Goal: Information Seeking & Learning: Check status

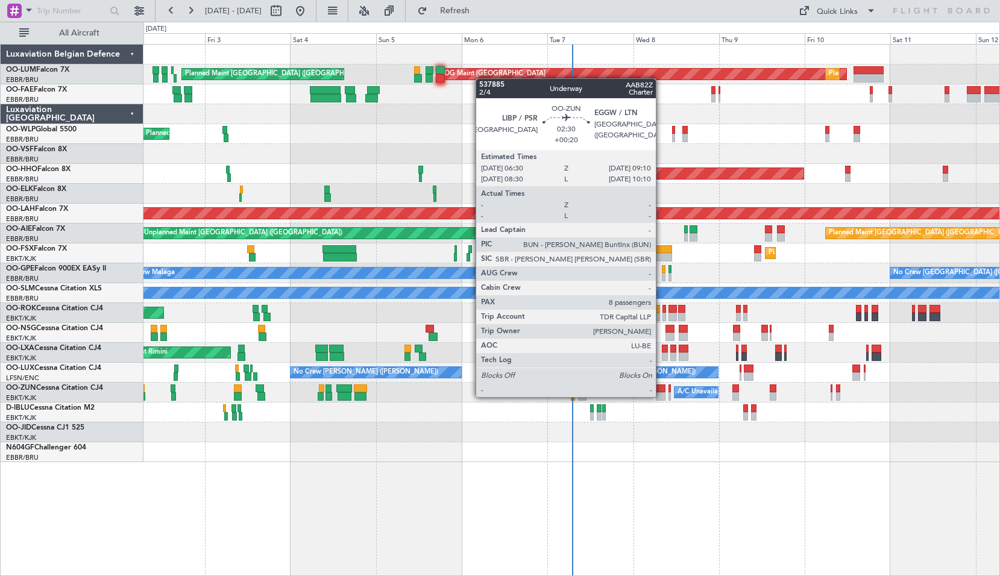
click at [661, 396] on div at bounding box center [661, 396] width 10 height 8
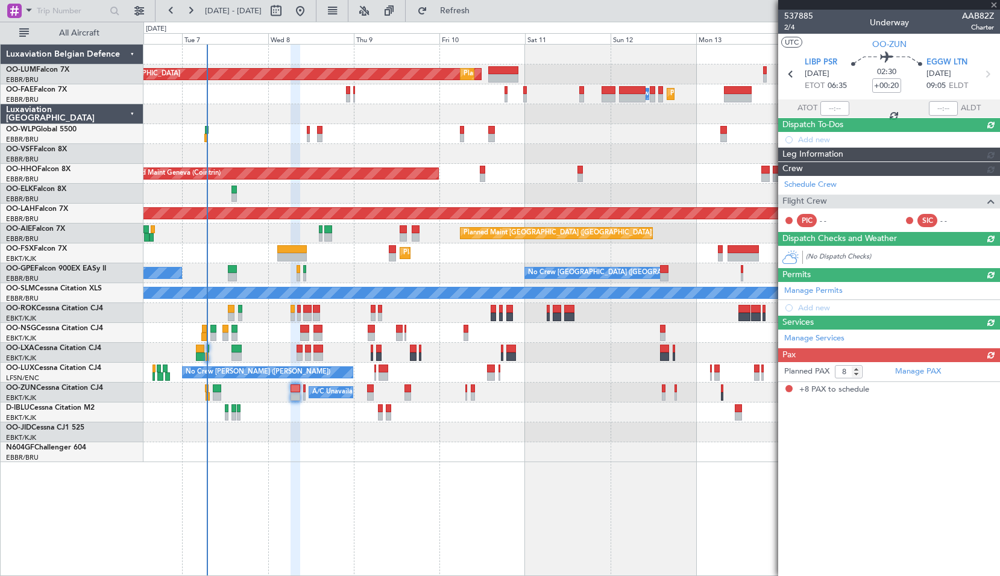
click at [363, 472] on div "AOG Maint Sibiu Planned Maint Brussels (Brussels National) Planned Maint Brusse…" at bounding box center [571, 310] width 857 height 532
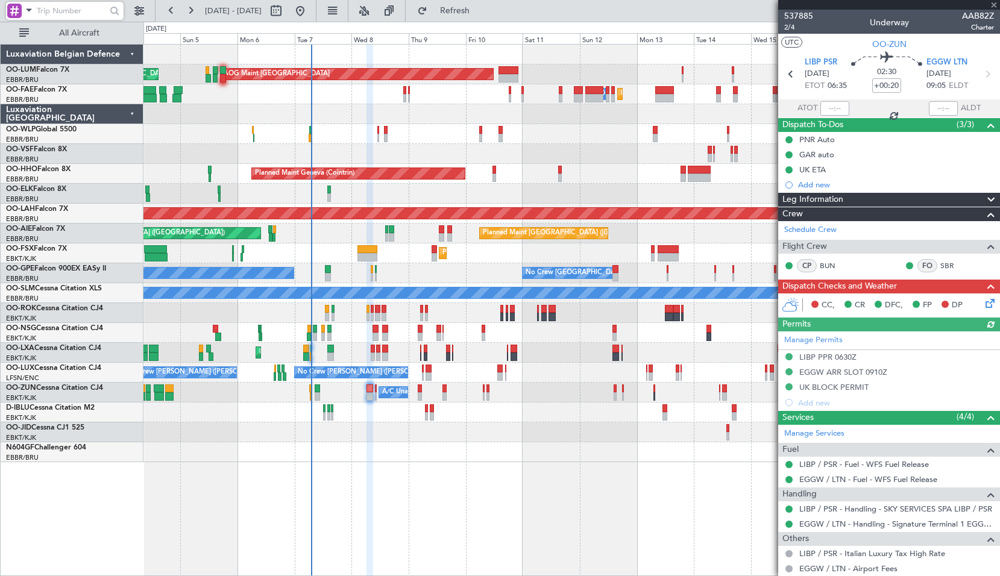
click at [40, 9] on input "text" at bounding box center [71, 11] width 69 height 18
click at [31, 10] on span at bounding box center [29, 9] width 14 height 15
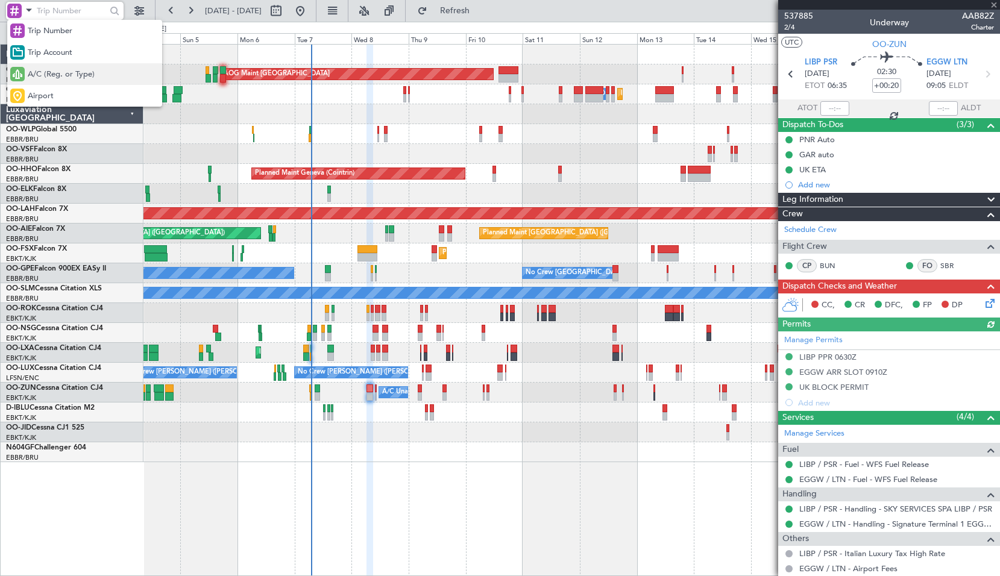
click at [47, 70] on span "A/C (Reg. or Type)" at bounding box center [61, 75] width 67 height 12
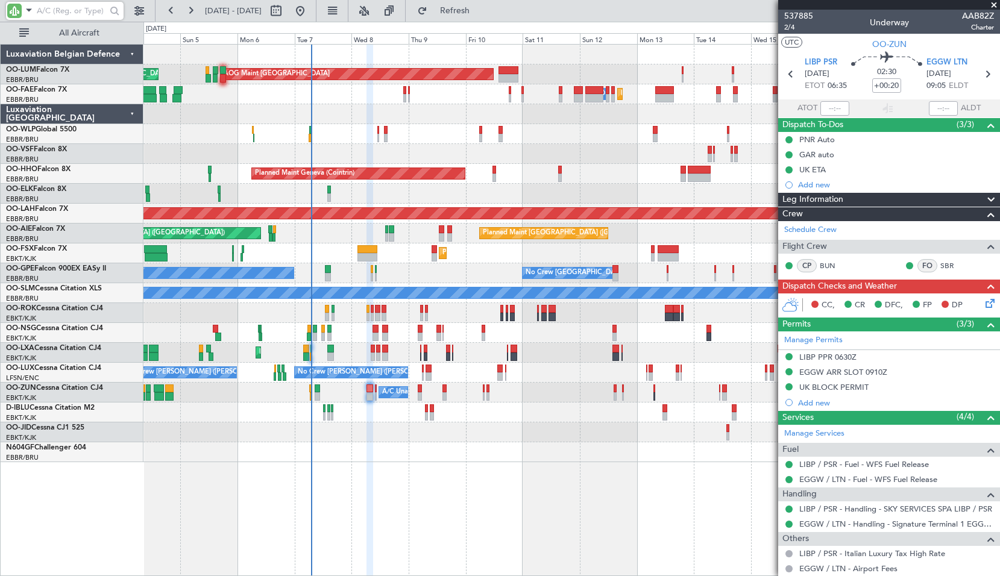
click at [40, 5] on input "text" at bounding box center [71, 11] width 69 height 18
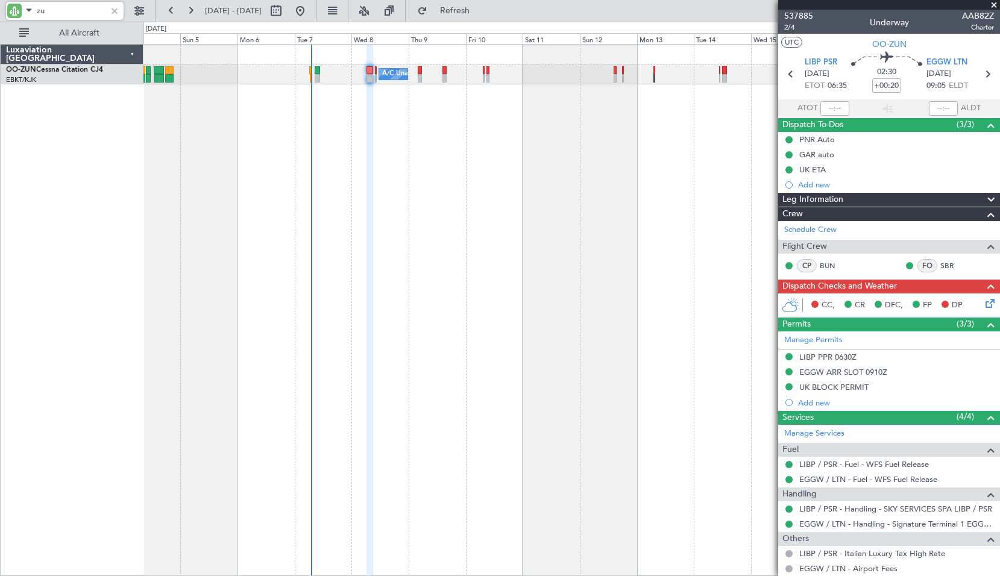
type input "zun"
click at [617, 74] on div "A/C Unavailable [GEOGRAPHIC_DATA]-[GEOGRAPHIC_DATA]" at bounding box center [571, 75] width 856 height 20
click at [619, 114] on div "A/C Unavailable [GEOGRAPHIC_DATA]-[GEOGRAPHIC_DATA]" at bounding box center [571, 310] width 857 height 532
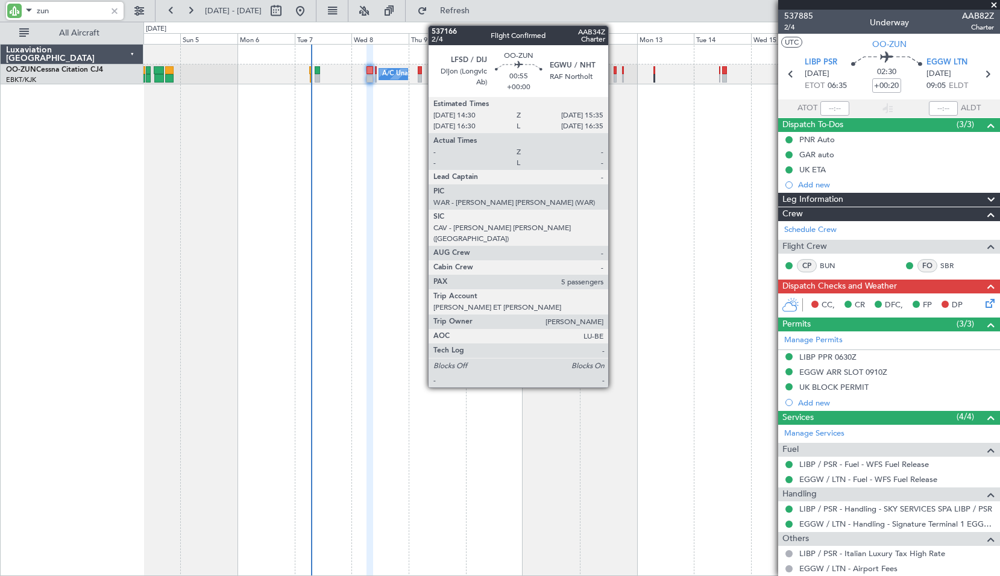
click at [614, 72] on div at bounding box center [615, 70] width 3 height 8
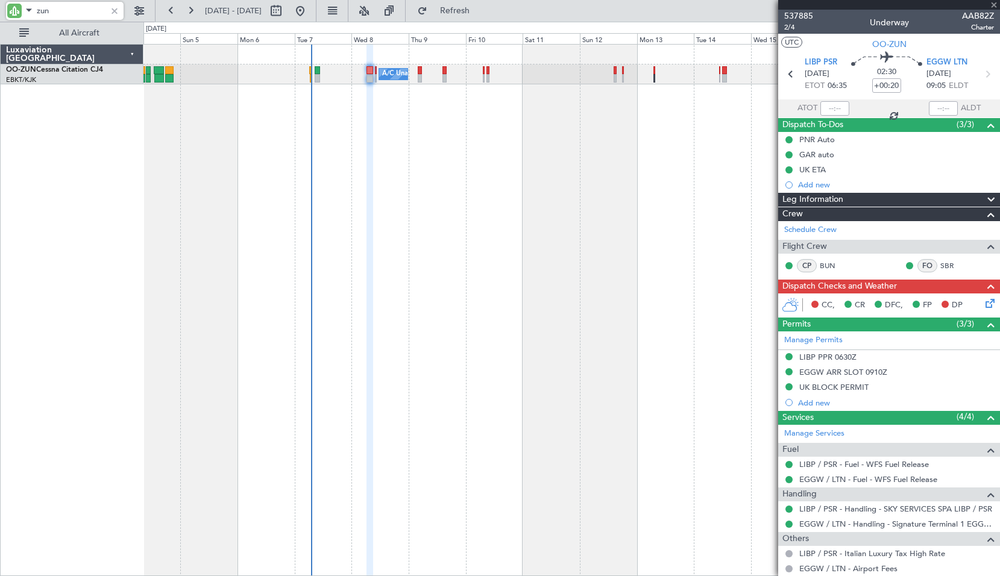
type input "5"
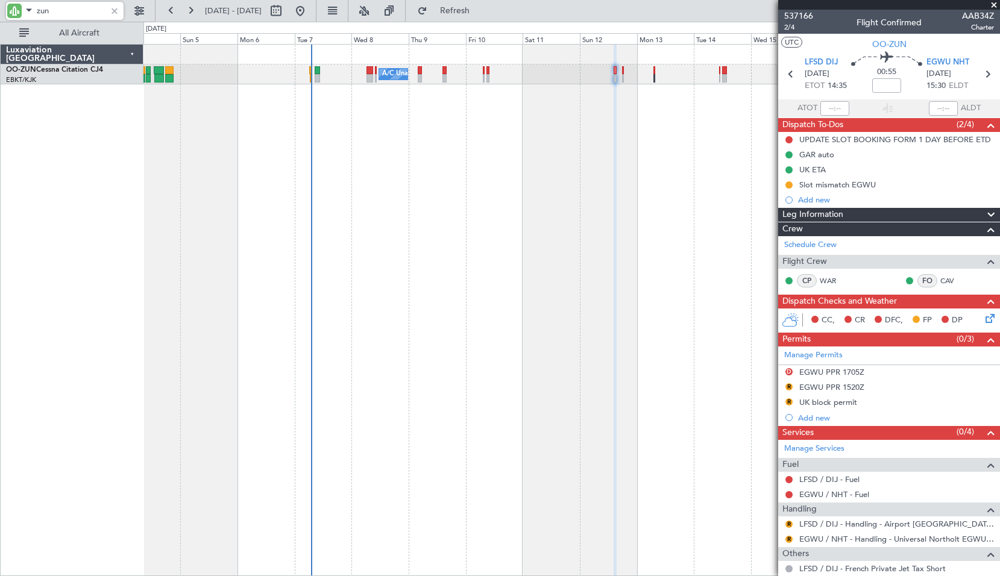
type input "zun"
click at [994, 4] on span at bounding box center [994, 5] width 12 height 11
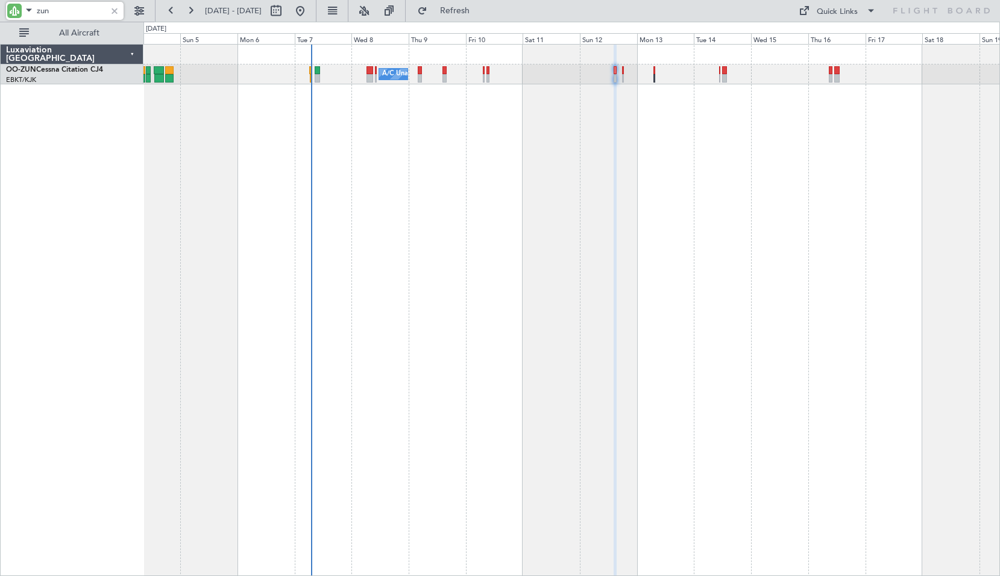
type input "0"
click at [117, 11] on div at bounding box center [114, 10] width 13 height 13
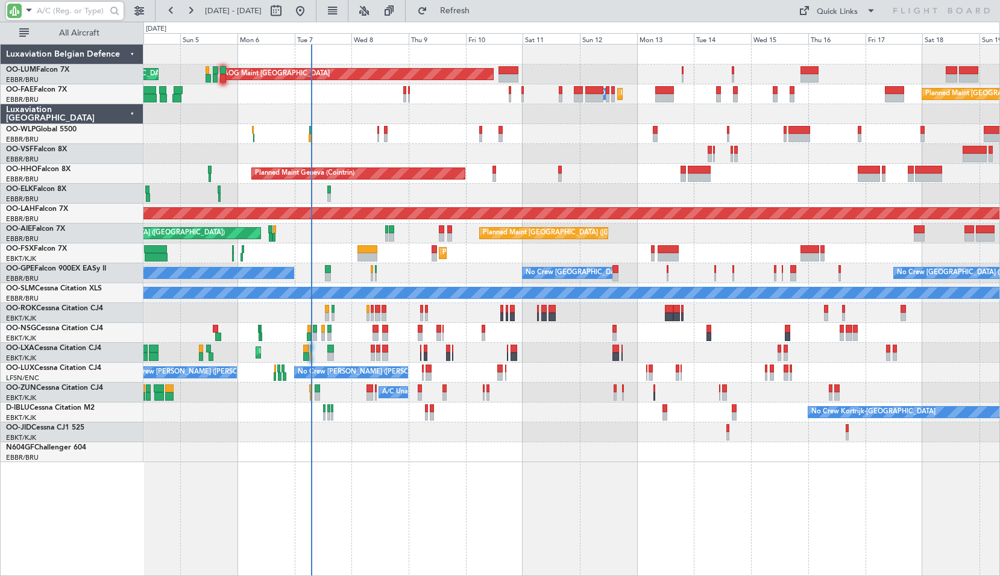
click at [462, 0] on fb-refresh-button "Refresh" at bounding box center [448, 11] width 84 height 22
click at [463, 11] on button "Refresh" at bounding box center [448, 10] width 72 height 19
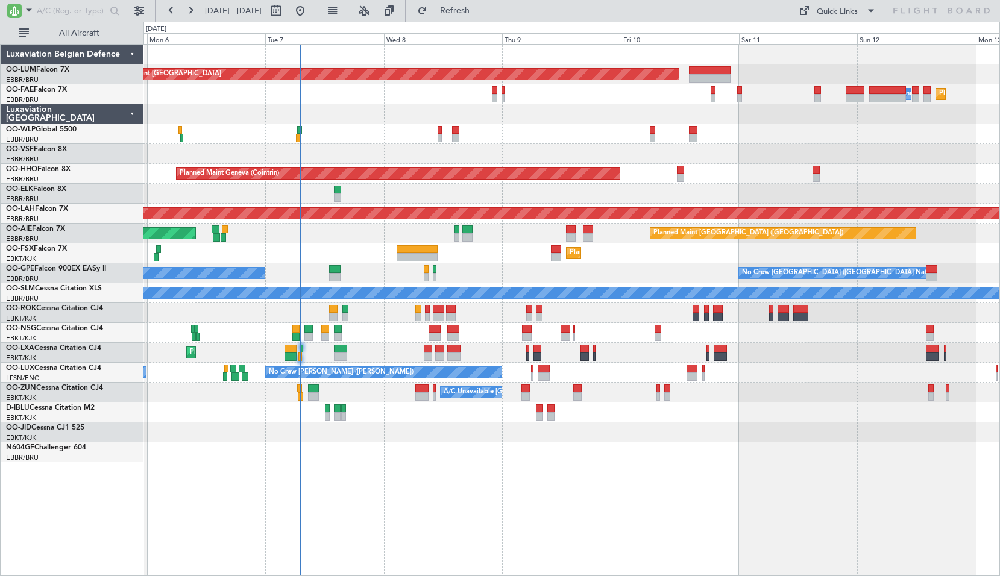
click at [530, 497] on div "Planned Maint Brussels (Brussels National) AOG Maint Sibiu Planned Maint Brusse…" at bounding box center [571, 310] width 857 height 532
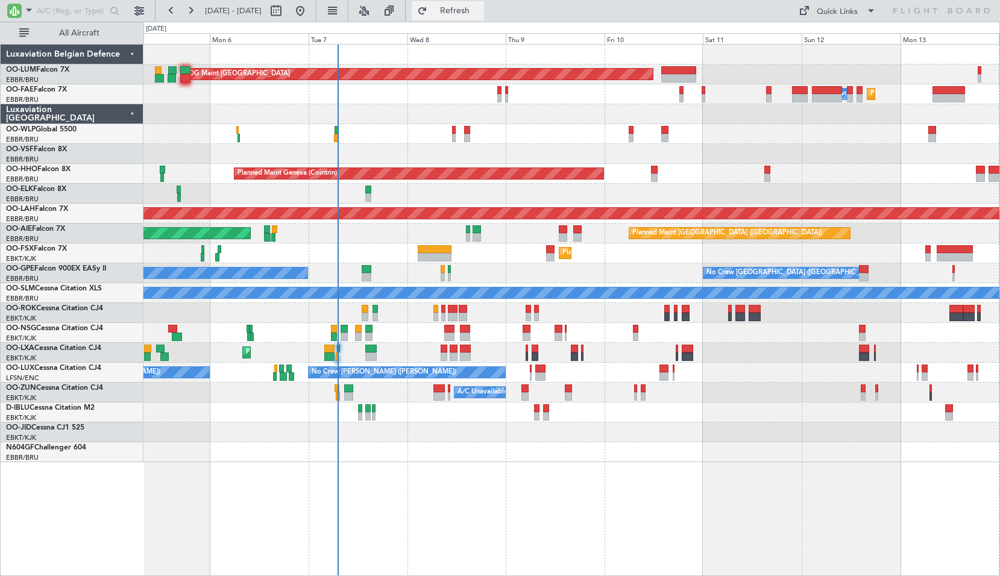
click at [479, 12] on span "Refresh" at bounding box center [455, 11] width 51 height 8
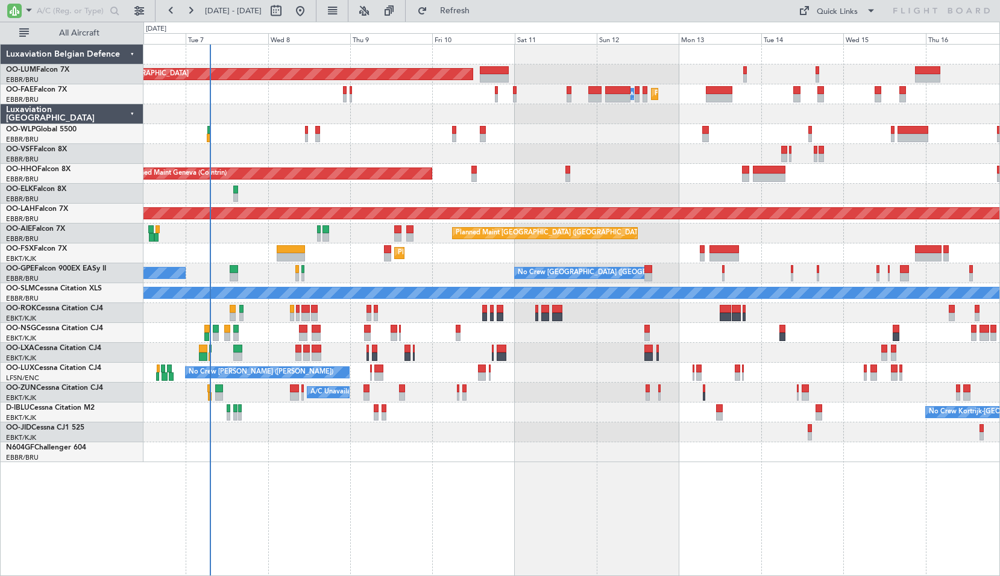
click at [488, 504] on div "Planned Maint Brussels (Brussels National) AOG Maint Sibiu Planned Maint Brusse…" at bounding box center [571, 310] width 857 height 532
click at [480, 9] on span "Refresh" at bounding box center [455, 11] width 51 height 8
click at [93, 8] on input "text" at bounding box center [71, 11] width 69 height 18
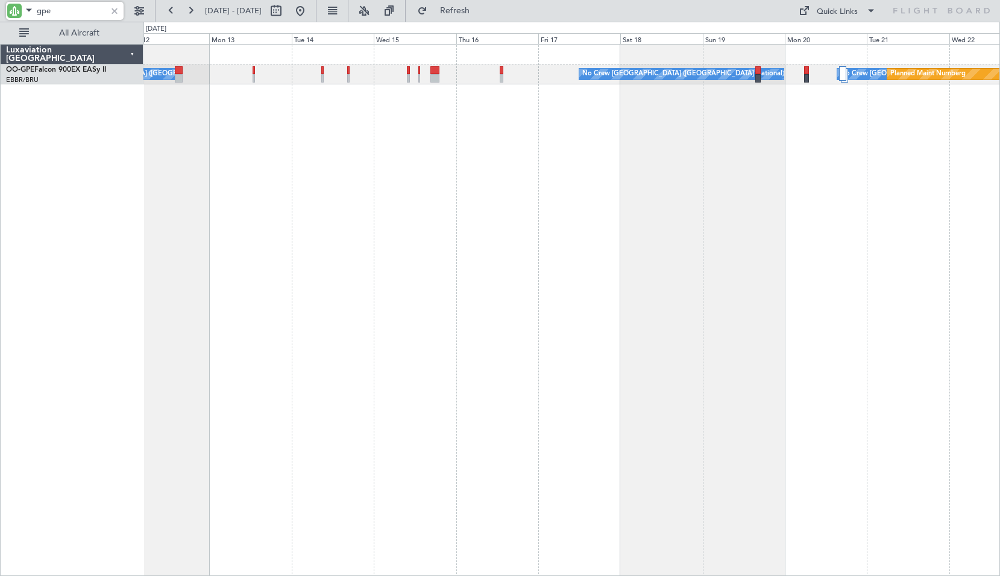
click at [322, 180] on div "No Crew Brussels (Brussels National) No Crew Brussels (Brussels National) No Cr…" at bounding box center [571, 310] width 857 height 532
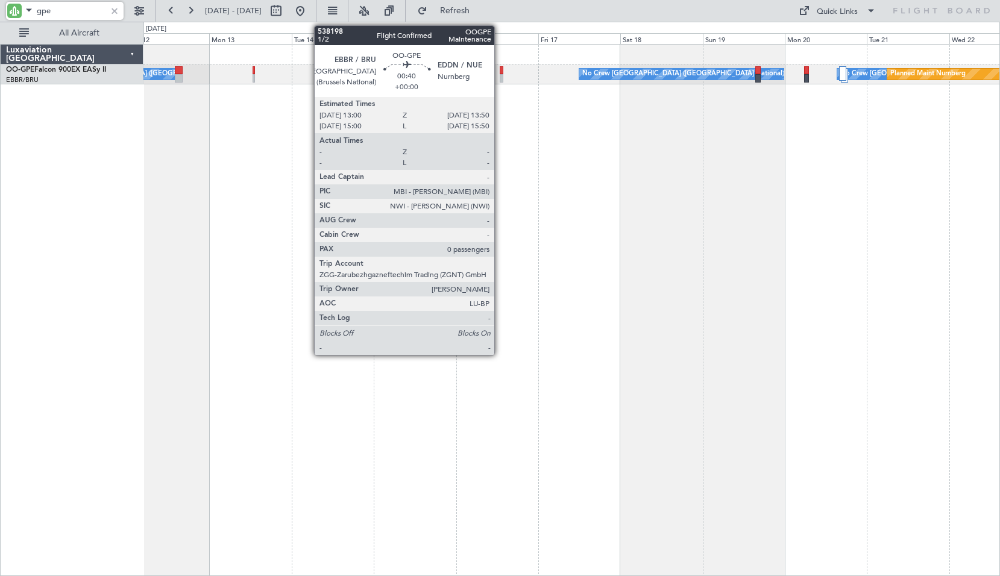
click at [500, 75] on div at bounding box center [501, 78] width 3 height 8
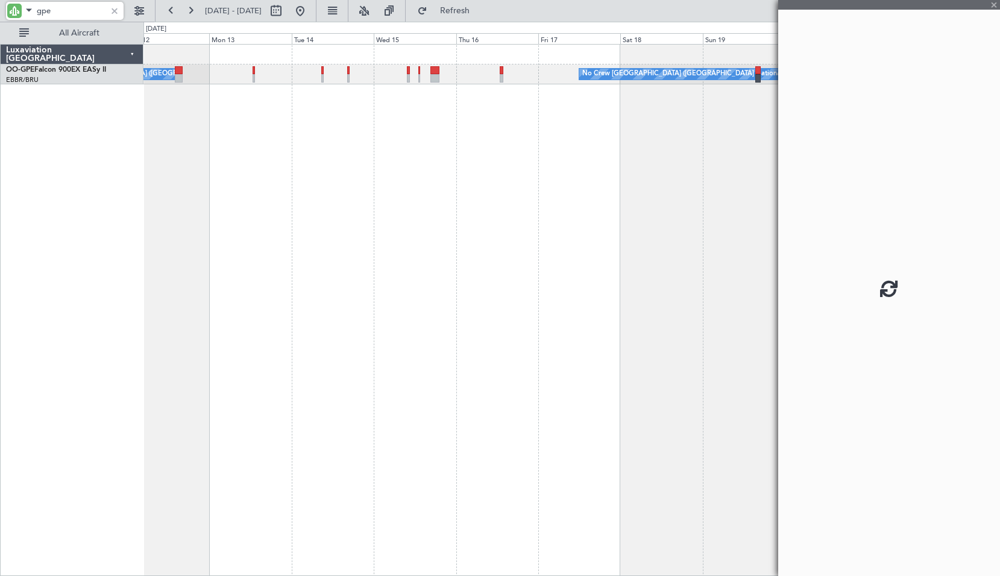
click at [475, 153] on div "No Crew Brussels (Brussels National) No Crew Brussels (Brussels National) No Cr…" at bounding box center [571, 310] width 857 height 532
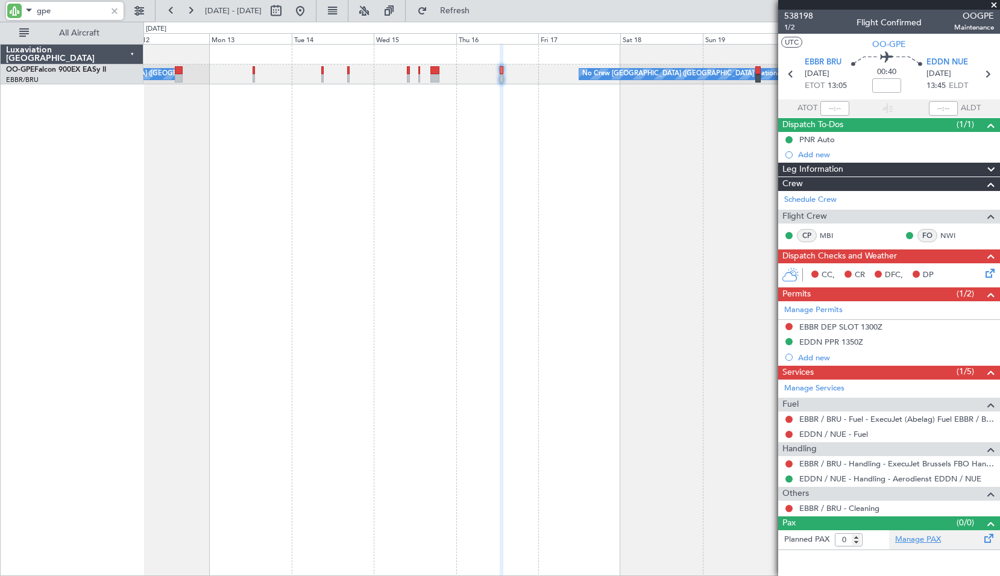
click at [928, 539] on link "Manage PAX" at bounding box center [918, 540] width 46 height 12
click at [483, 17] on button "Refreshing..." at bounding box center [448, 10] width 72 height 19
click at [471, 10] on span "Refresh" at bounding box center [455, 11] width 51 height 8
click at [65, 13] on input "gpe" at bounding box center [71, 11] width 69 height 18
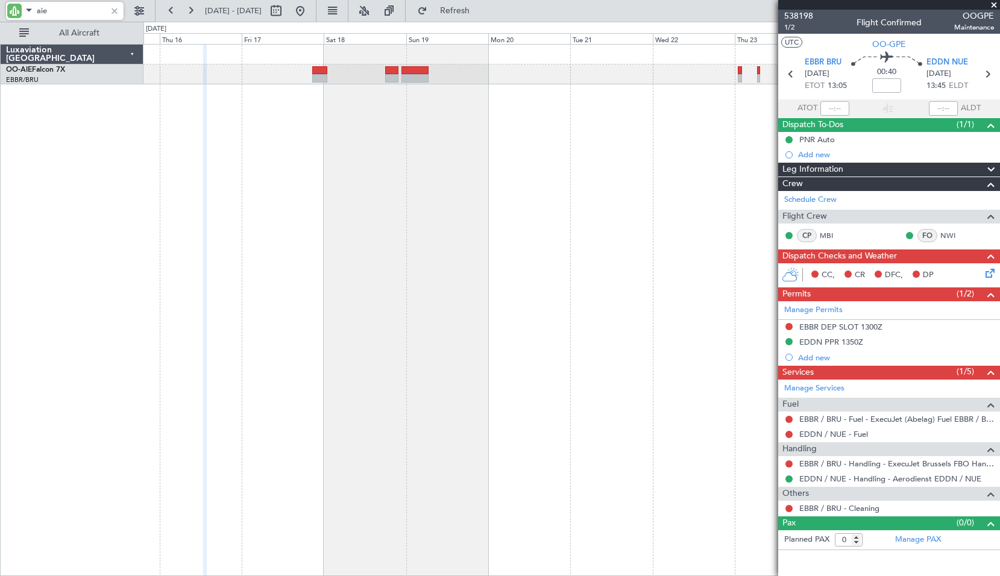
click at [318, 231] on div at bounding box center [571, 310] width 857 height 532
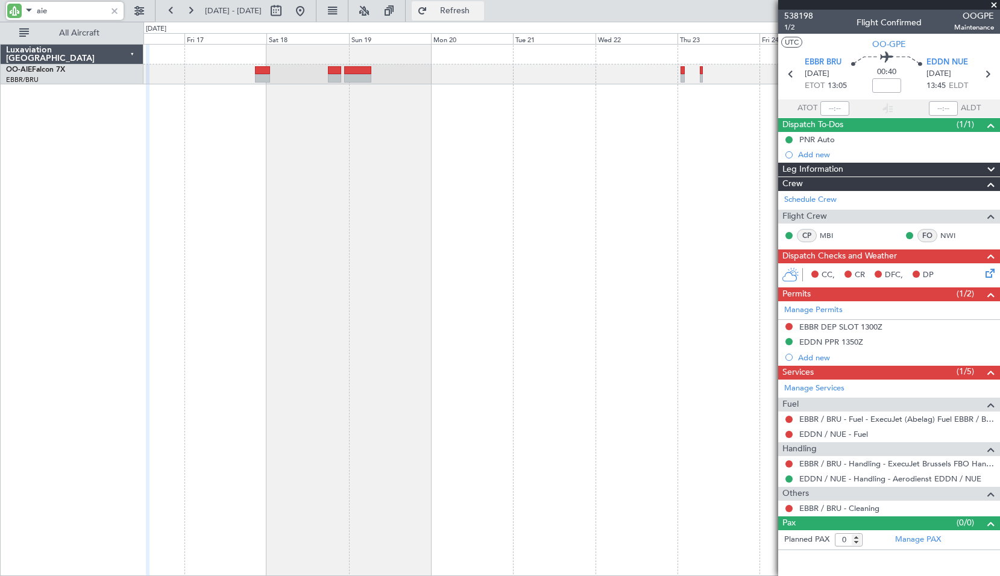
type input "aie"
click at [480, 7] on span "Refresh" at bounding box center [455, 11] width 51 height 8
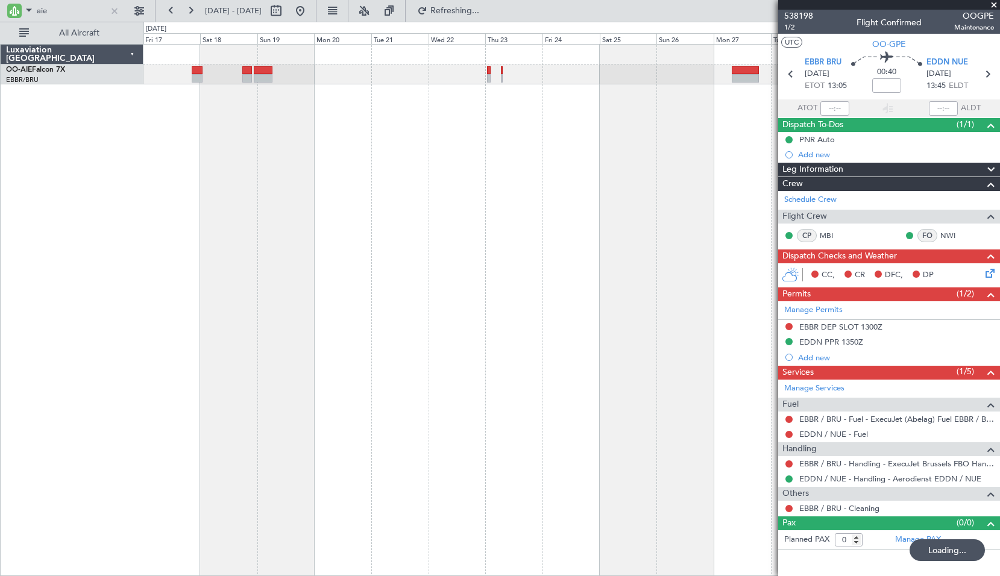
click at [444, 228] on div at bounding box center [571, 310] width 857 height 532
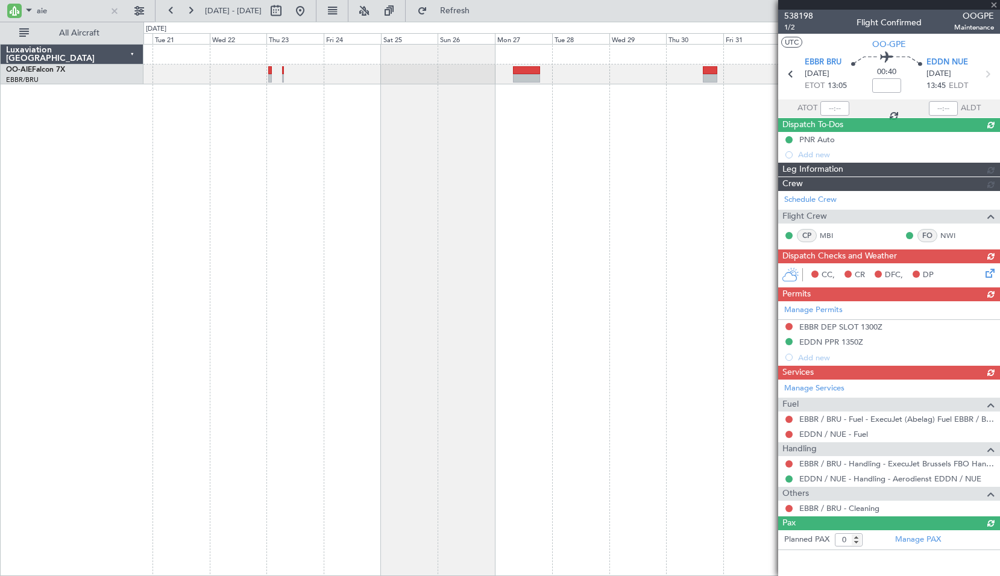
click at [378, 224] on div at bounding box center [571, 310] width 857 height 532
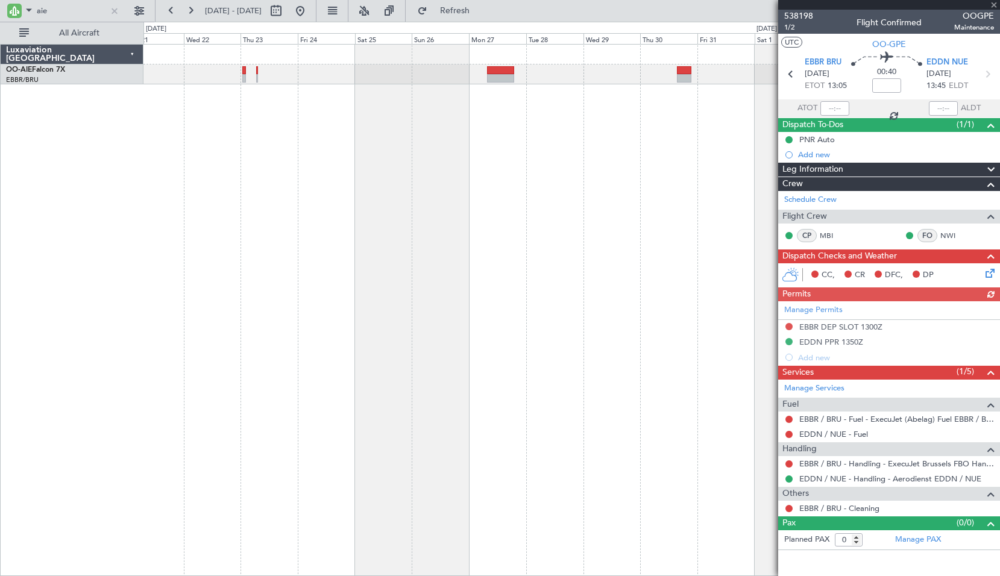
click at [516, 126] on div at bounding box center [571, 310] width 857 height 532
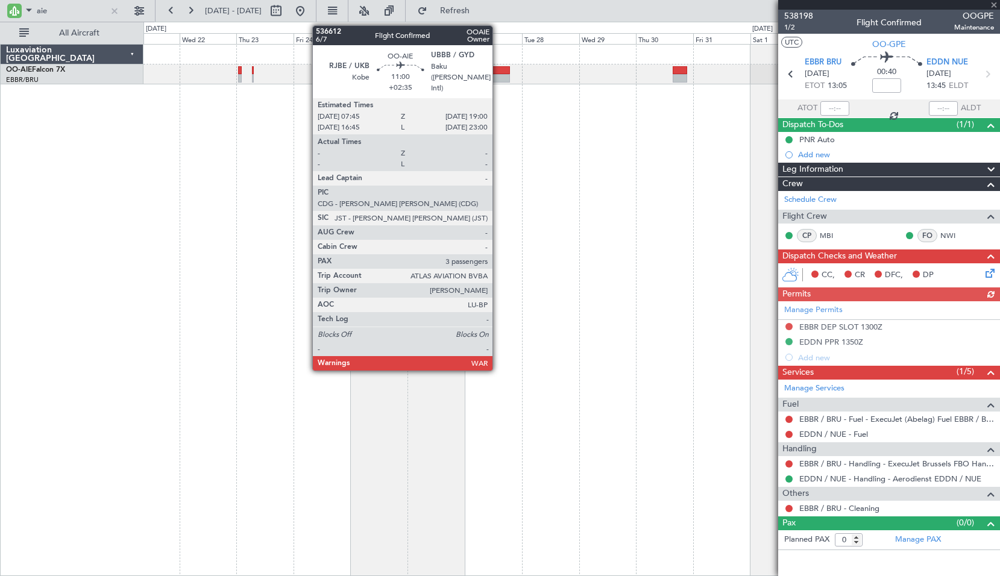
click at [498, 75] on div at bounding box center [496, 78] width 27 height 8
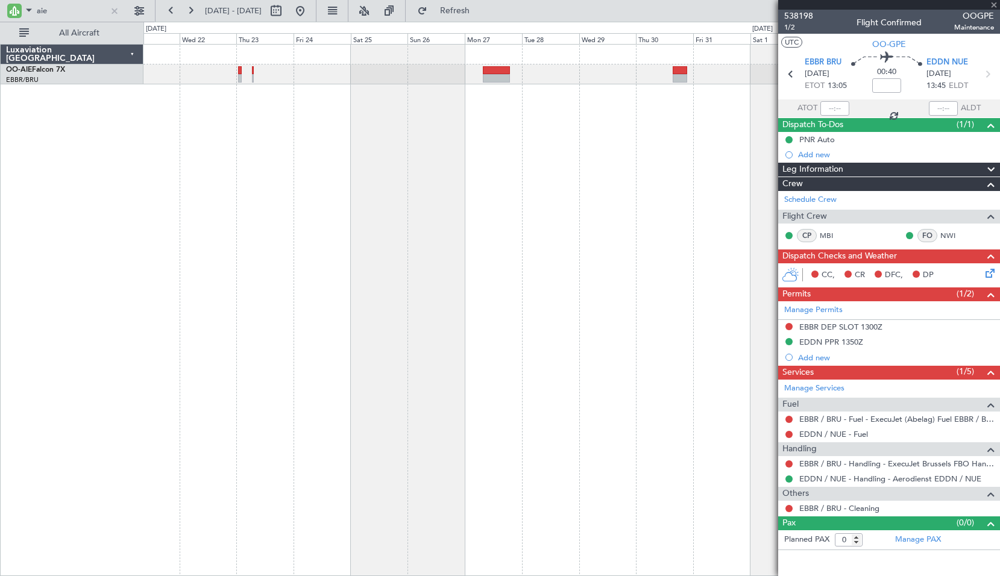
click at [505, 137] on div at bounding box center [571, 310] width 857 height 532
type input "+02:35"
type input "3"
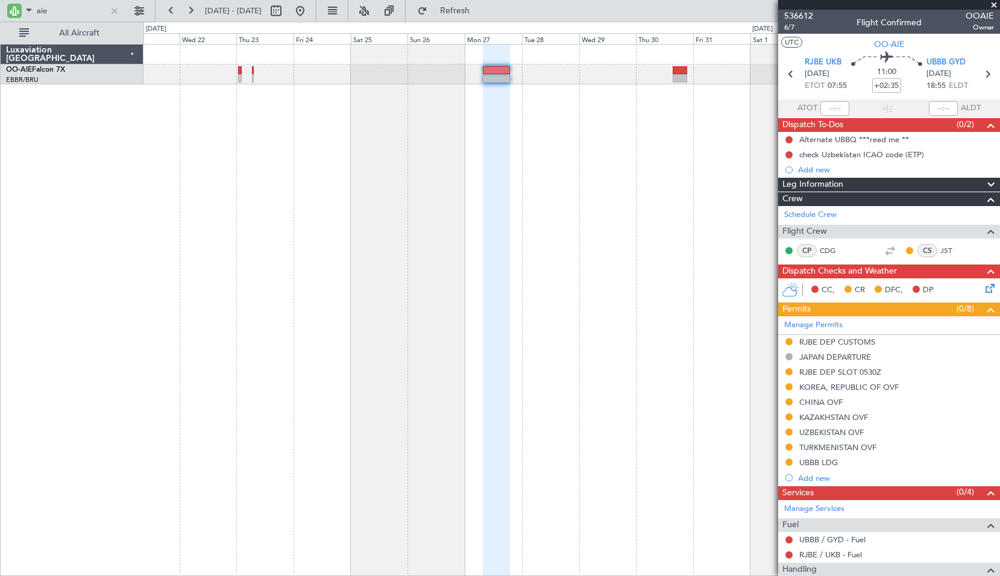
click at [666, 269] on div at bounding box center [571, 310] width 857 height 532
click at [855, 142] on div "Alternate UBBQ ***read me **" at bounding box center [854, 139] width 110 height 10
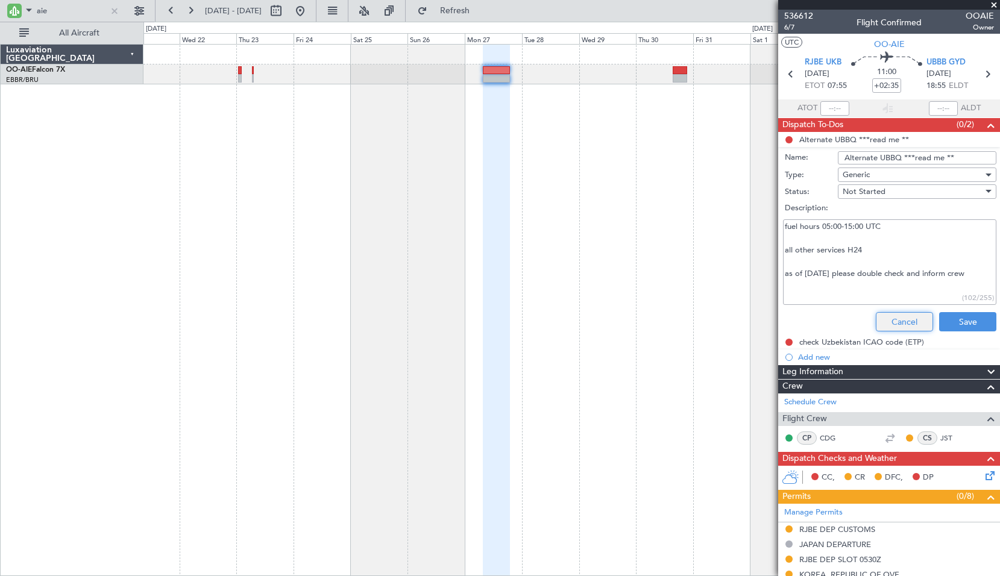
click at [890, 324] on button "Cancel" at bounding box center [904, 321] width 57 height 19
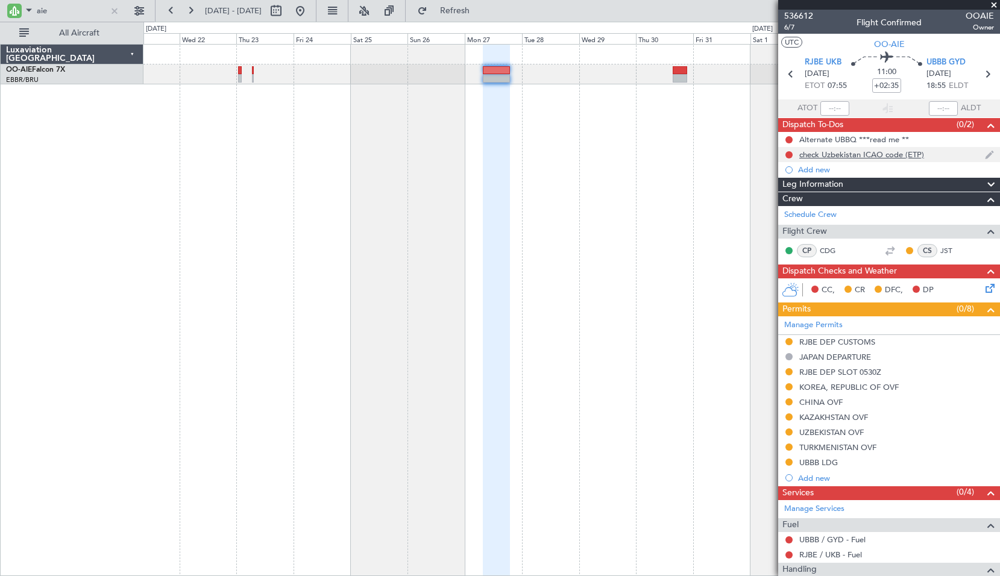
click at [860, 154] on div "check Uzbekistan ICAO code (ETP)" at bounding box center [861, 155] width 125 height 10
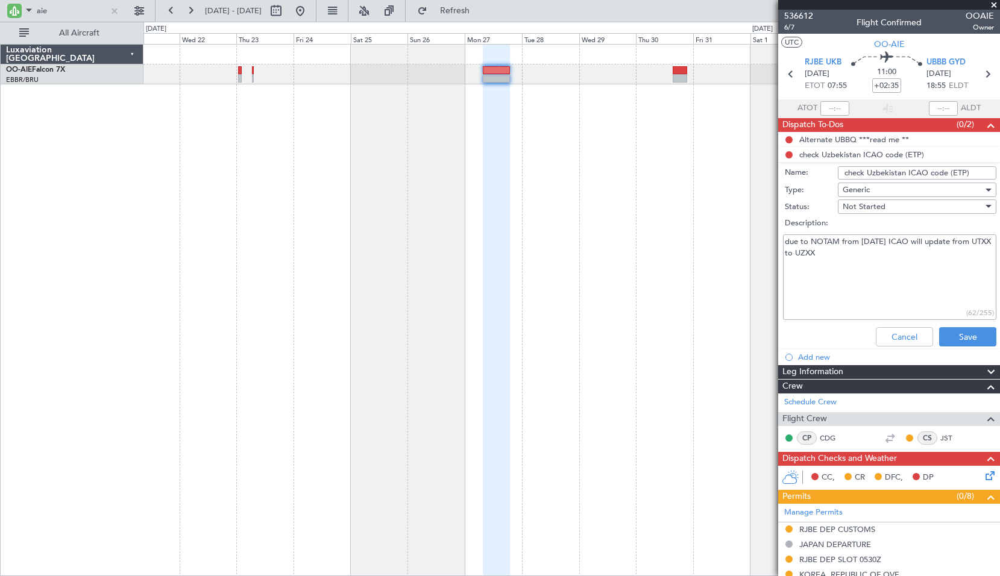
click at [866, 258] on textarea "due to NOTAM from 02 OCT 25 ICAO will update from UTXX to UZXX" at bounding box center [889, 278] width 213 height 86
click at [892, 339] on button "Cancel" at bounding box center [904, 336] width 57 height 19
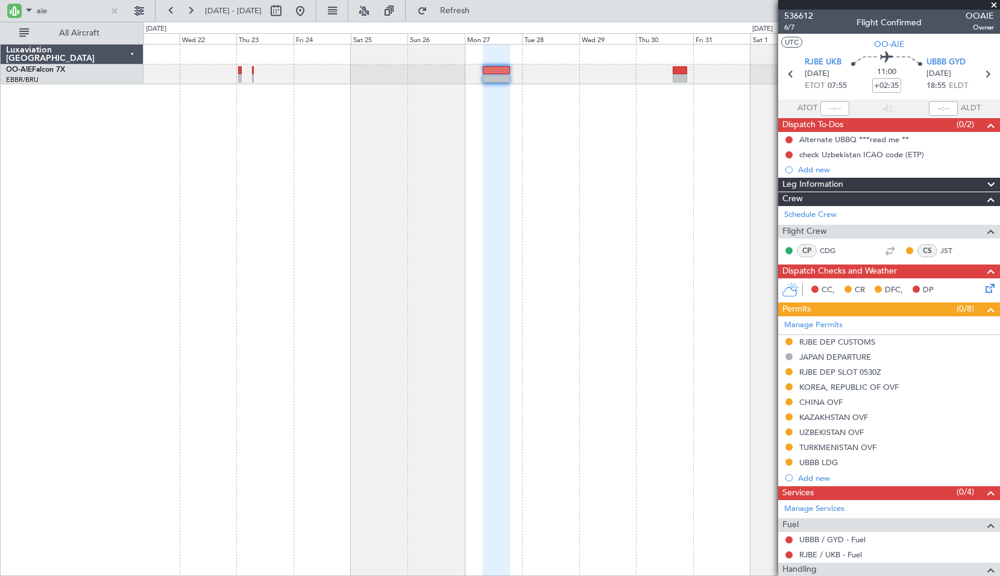
click at [643, 210] on div at bounding box center [571, 310] width 857 height 532
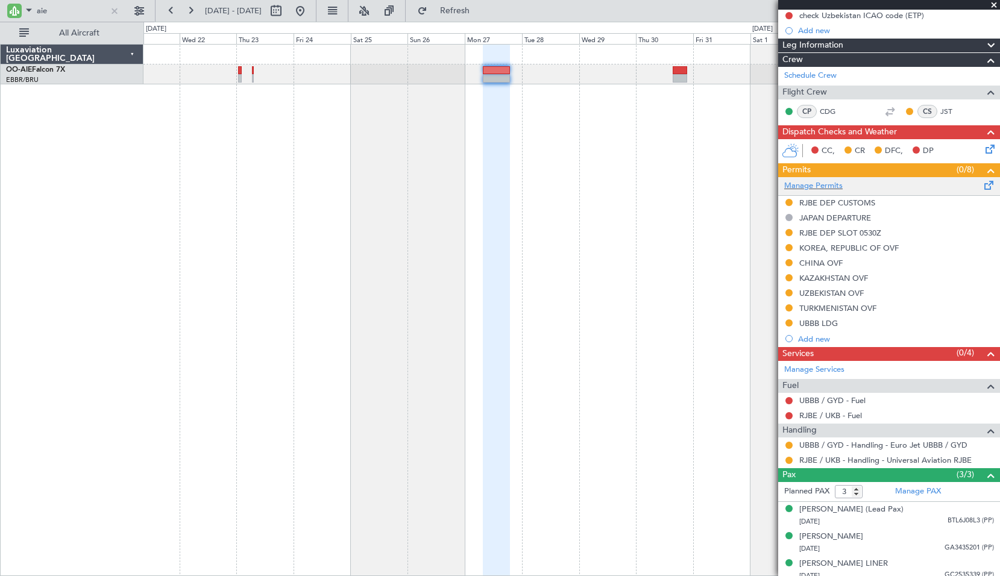
scroll to position [158, 0]
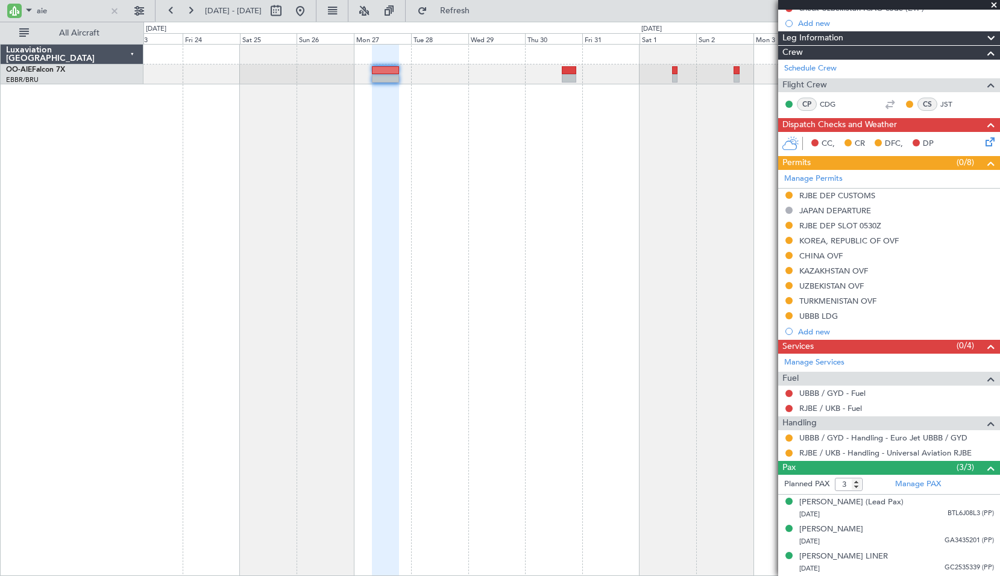
click at [500, 297] on div at bounding box center [571, 310] width 857 height 532
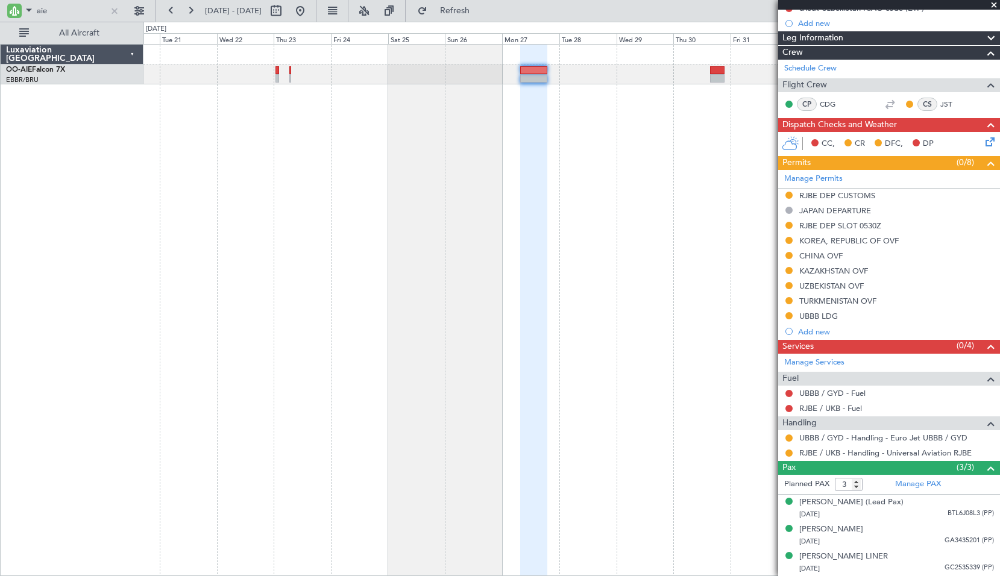
click at [645, 192] on div at bounding box center [571, 310] width 857 height 532
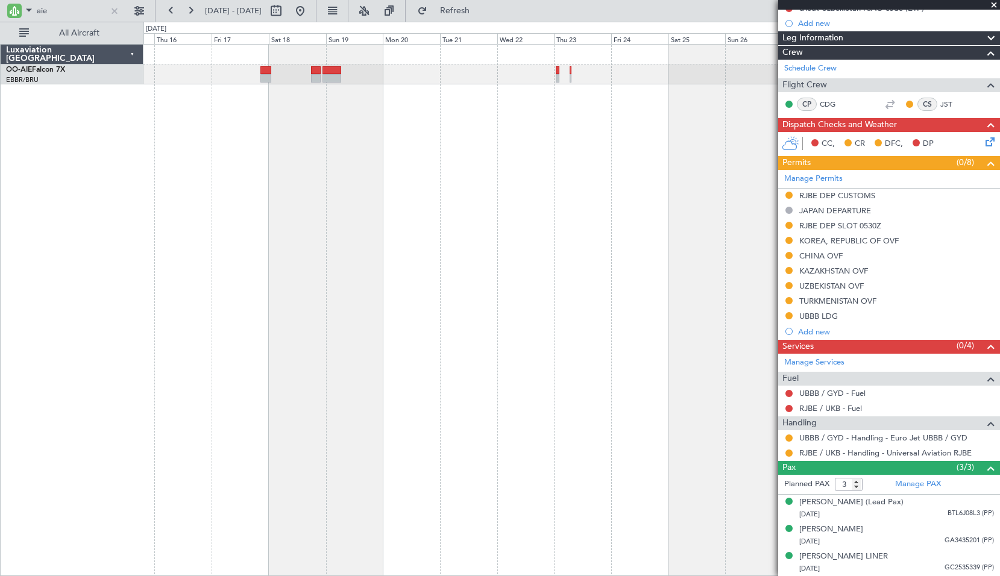
click at [446, 286] on div "Planned Maint [GEOGRAPHIC_DATA] ([GEOGRAPHIC_DATA])" at bounding box center [571, 310] width 857 height 532
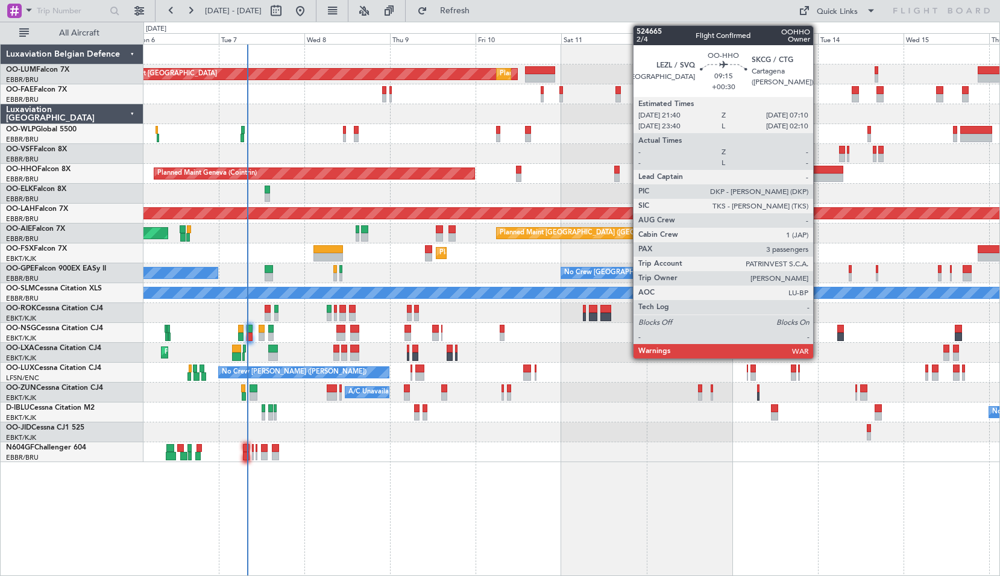
click at [819, 171] on div at bounding box center [826, 170] width 34 height 8
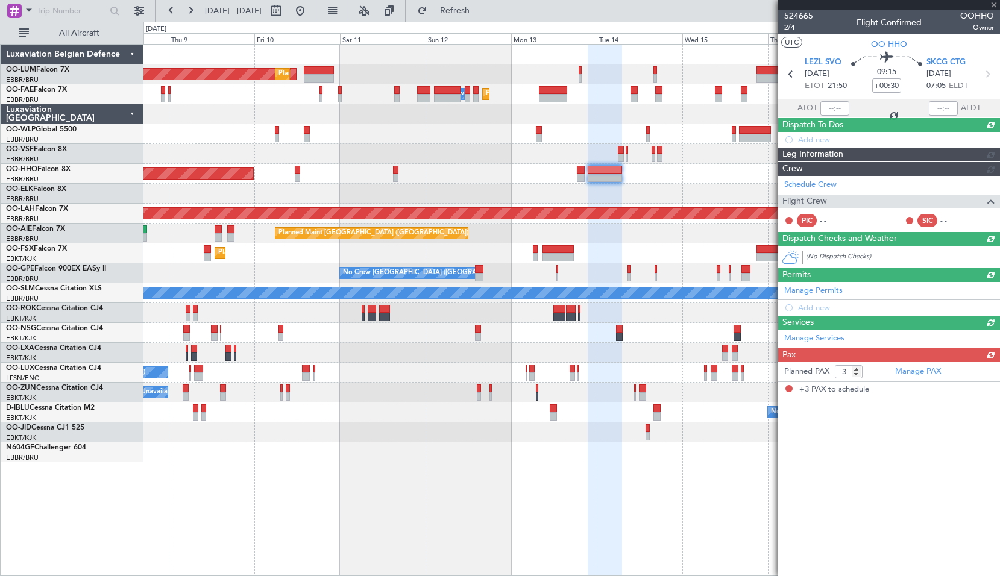
click at [443, 453] on div "AOG Maint Sibiu Planned Maint Brussels (Brussels National) Planned Maint Brusse…" at bounding box center [571, 254] width 856 height 418
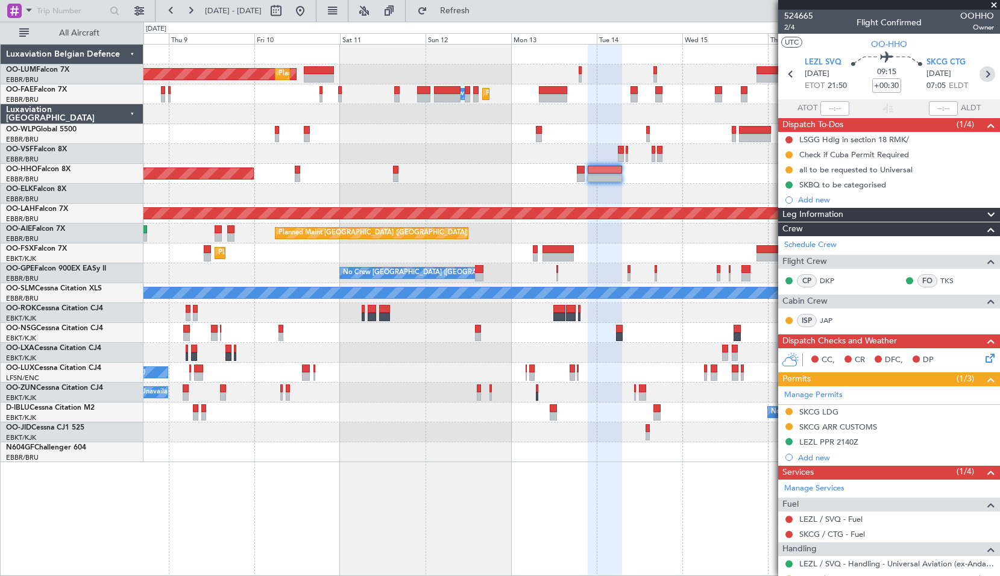
click at [983, 68] on icon at bounding box center [988, 74] width 16 height 16
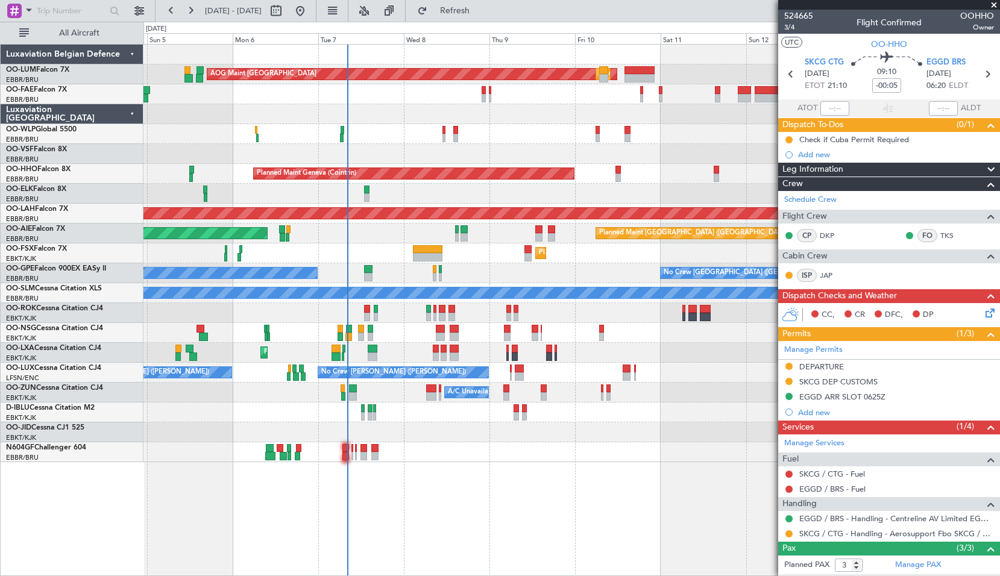
click at [608, 186] on div "AOG Maint Sibiu Planned Maint Brussels (Brussels National) Planned Maint Brusse…" at bounding box center [571, 254] width 856 height 418
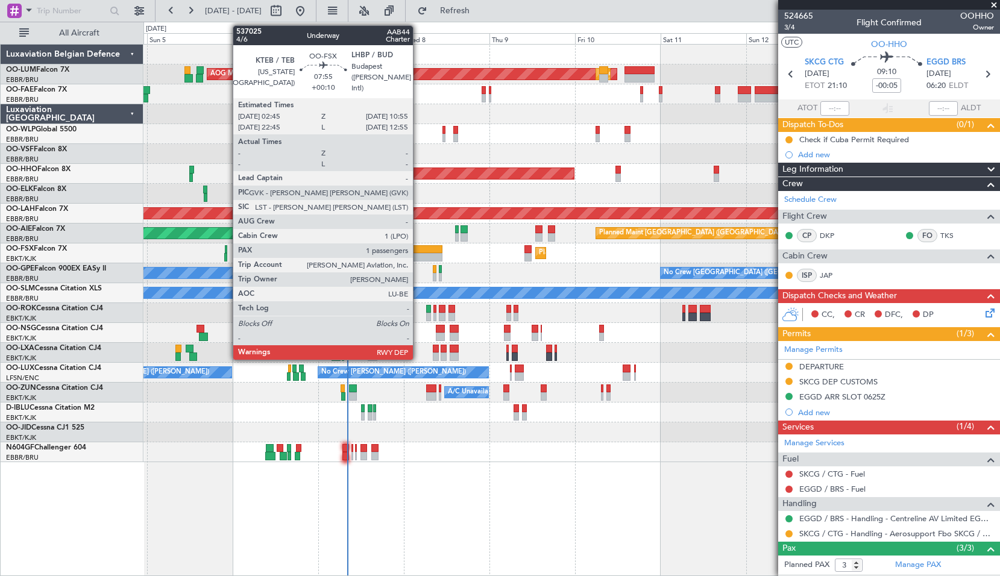
click at [418, 255] on div at bounding box center [428, 257] width 30 height 8
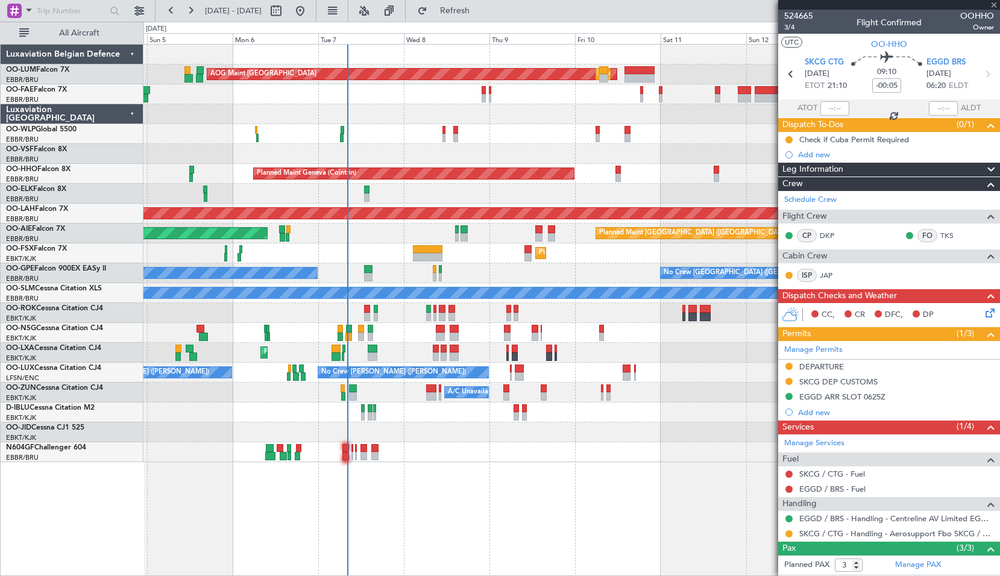
type input "+00:10"
type input "1"
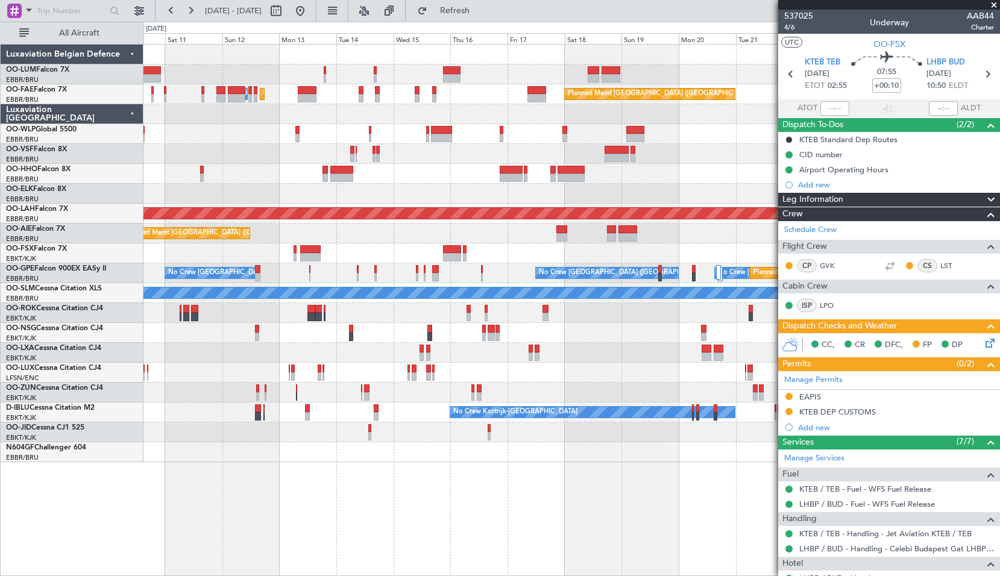
click at [197, 193] on div "Planned Maint Brussels (Brussels National) AOG Maint Sibiu Planned Maint Brusse…" at bounding box center [571, 254] width 856 height 418
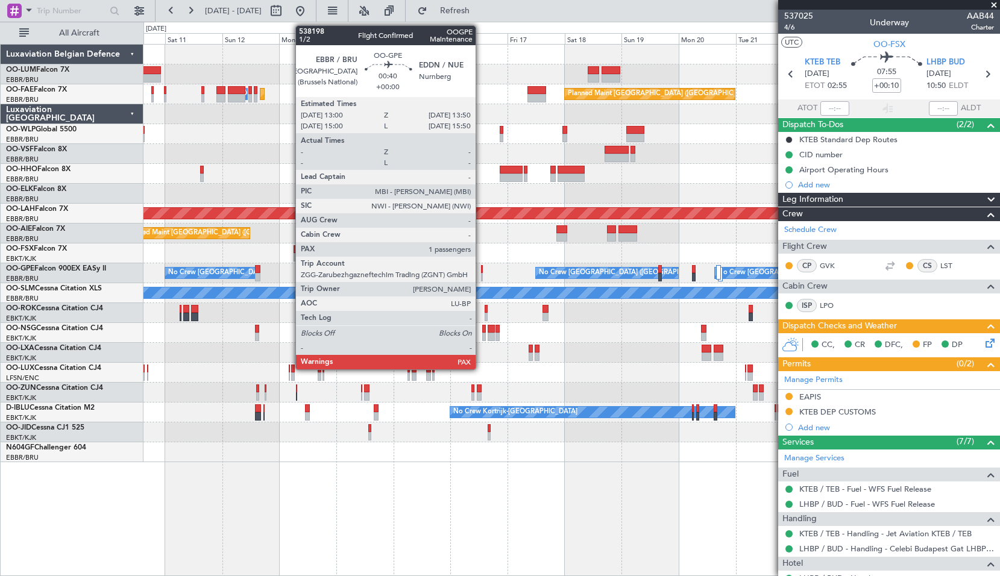
click at [481, 271] on div at bounding box center [482, 269] width 2 height 8
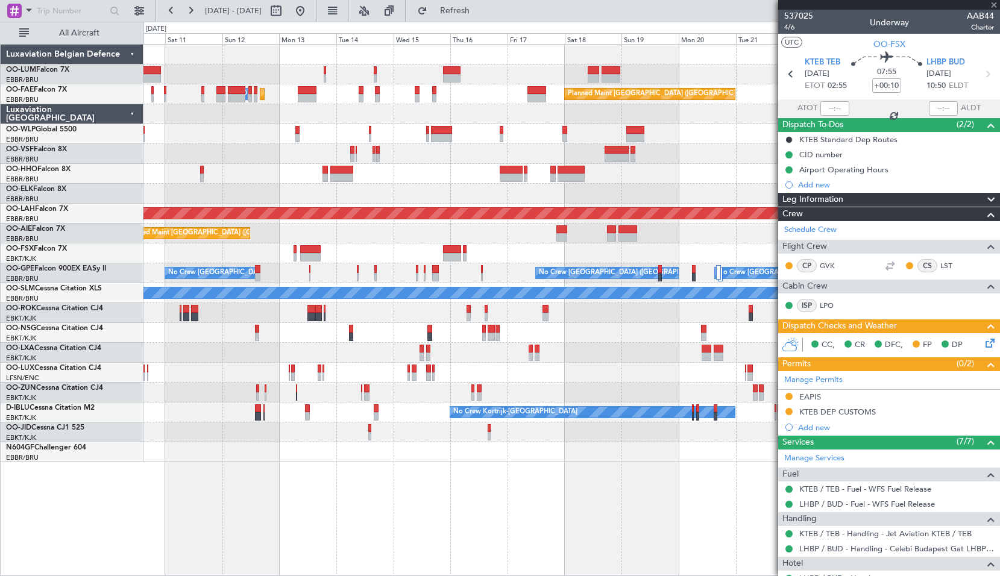
click at [500, 270] on div "No Crew Brussels (Brussels National) No Crew Brussels (Brussels National) Plann…" at bounding box center [571, 273] width 856 height 20
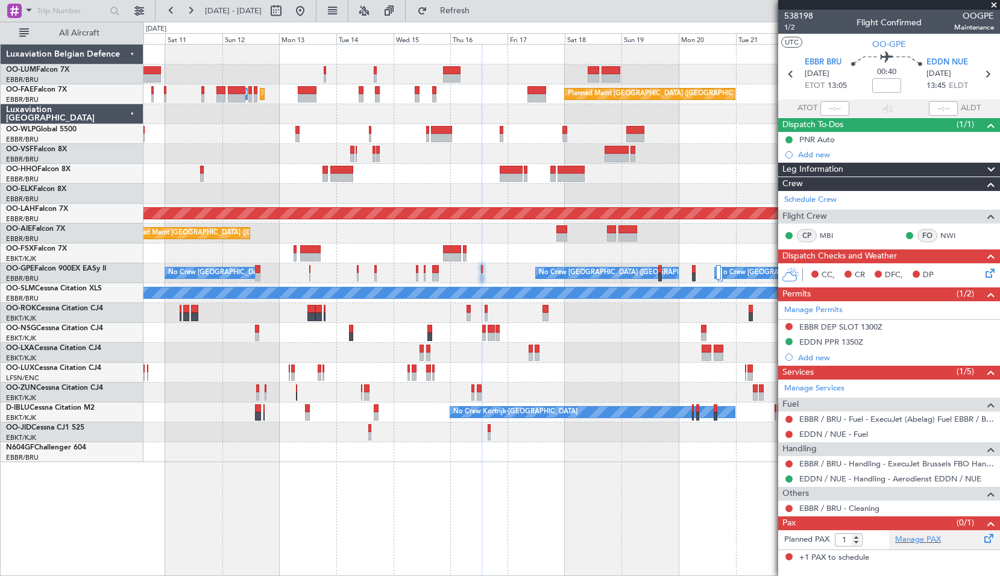
click at [993, 540] on span at bounding box center [989, 536] width 14 height 9
click at [25, 17] on span at bounding box center [29, 9] width 14 height 15
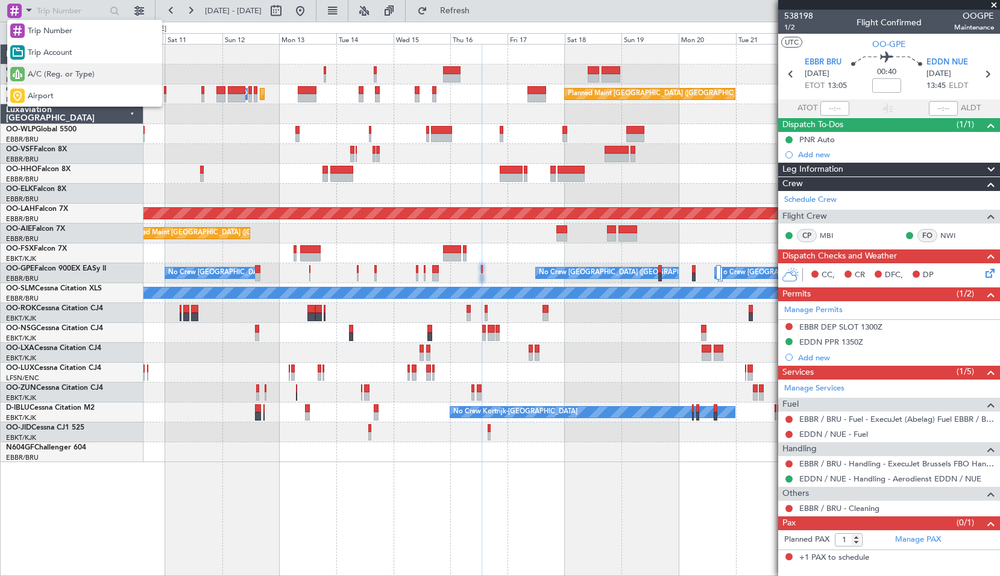
click at [52, 75] on span "A/C (Reg. or Type)" at bounding box center [61, 75] width 67 height 12
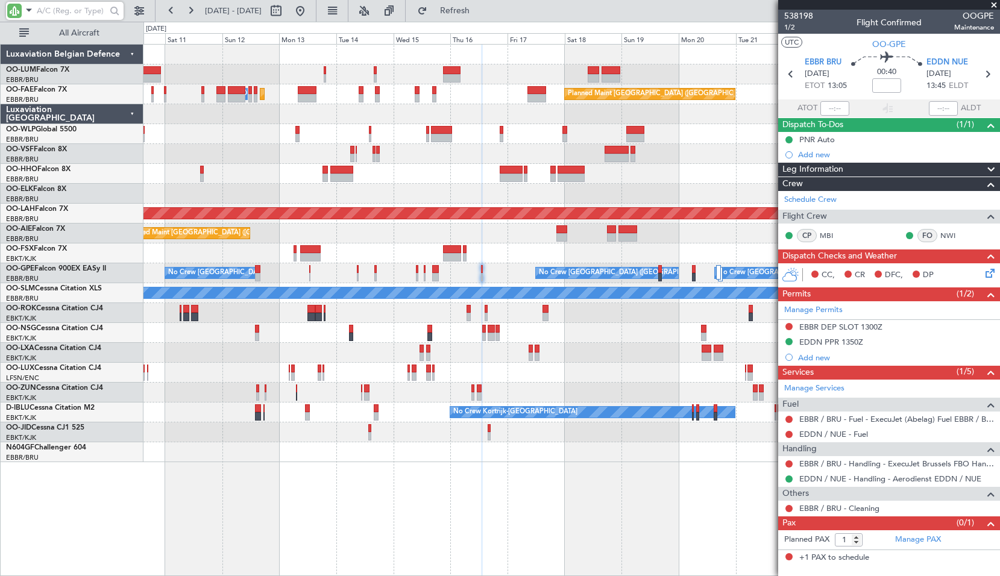
click at [49, 9] on input "text" at bounding box center [71, 11] width 69 height 18
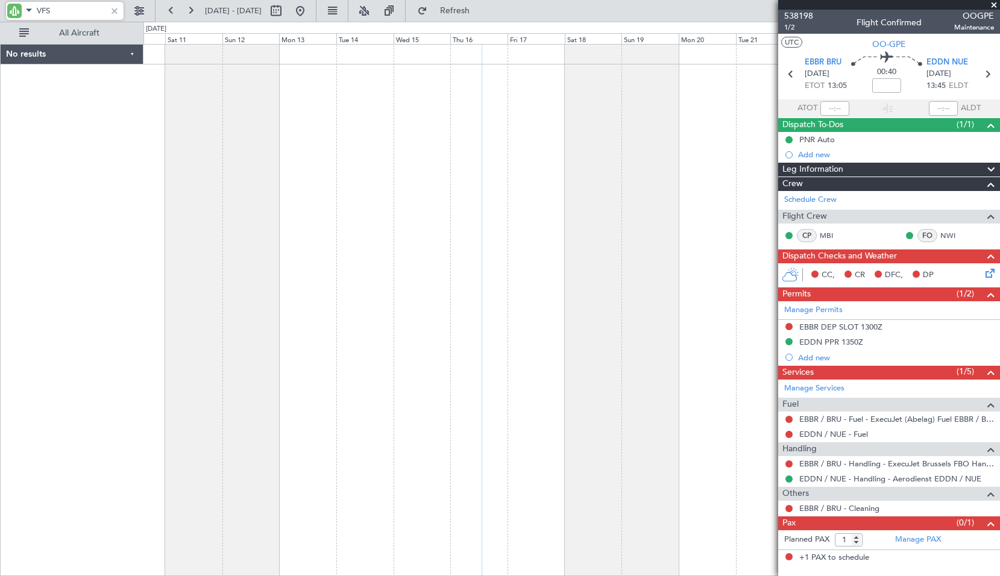
type input "VFS"
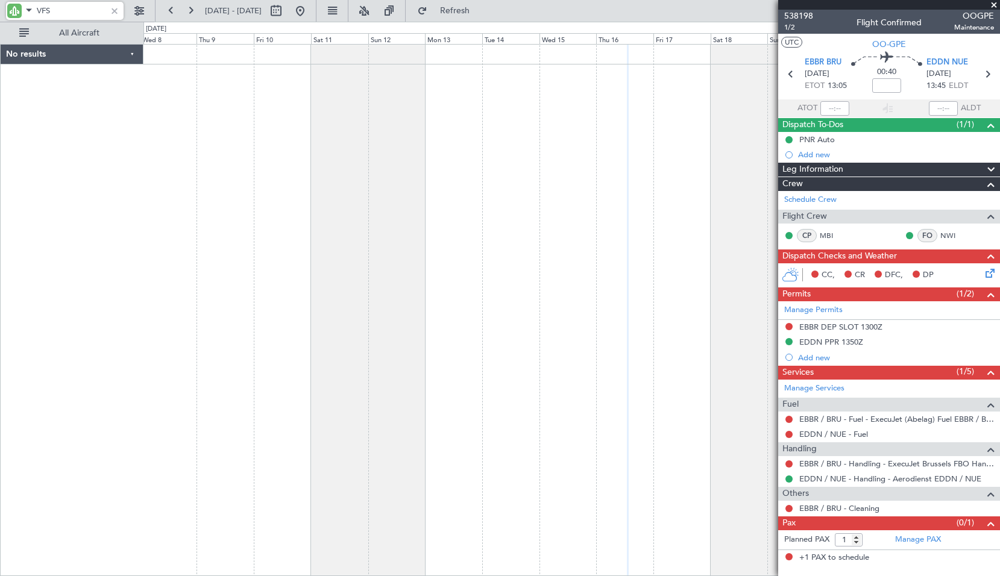
click at [404, 184] on div at bounding box center [571, 310] width 857 height 532
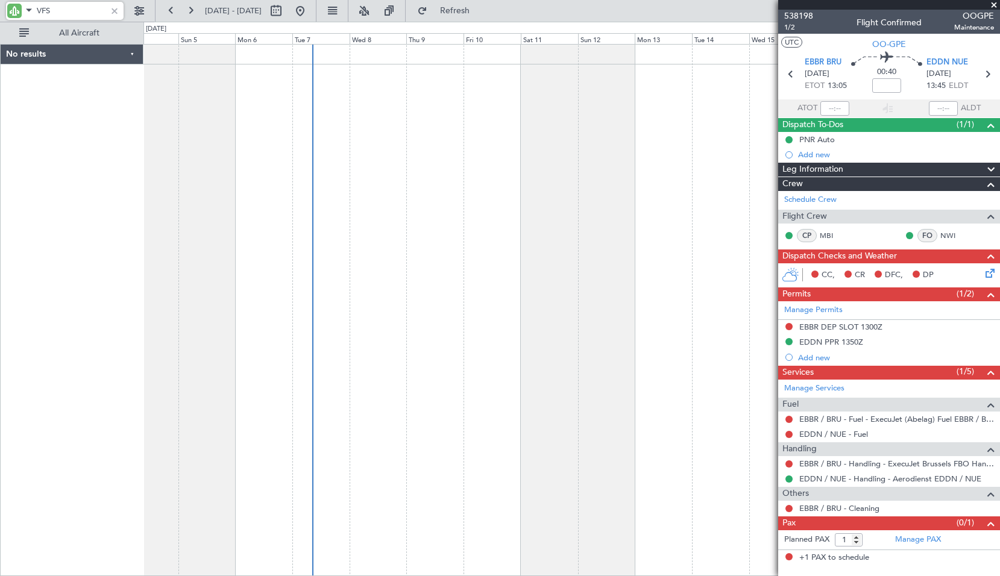
click at [569, 244] on div at bounding box center [571, 310] width 857 height 532
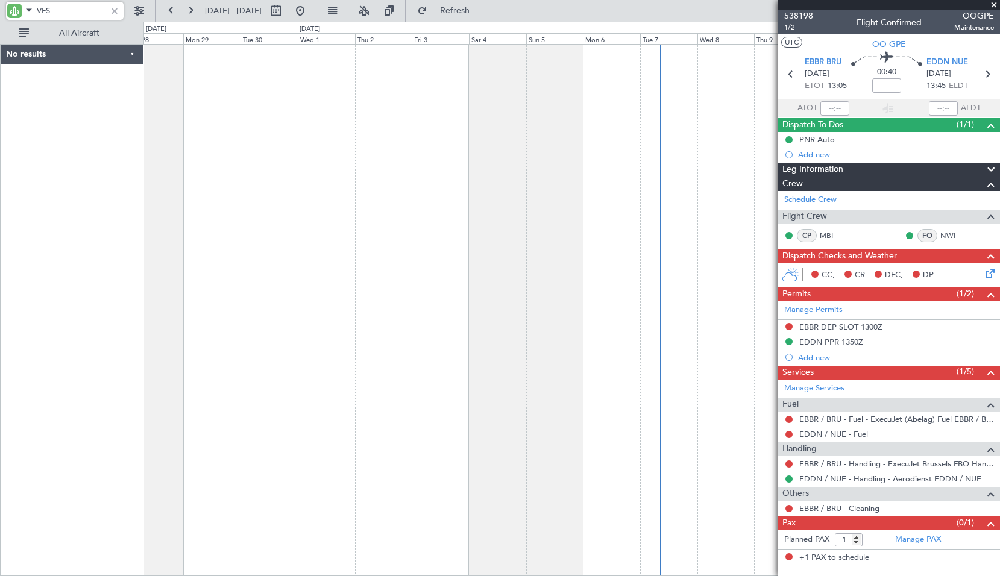
click at [585, 253] on div at bounding box center [571, 310] width 857 height 532
click at [995, 7] on span at bounding box center [994, 5] width 12 height 11
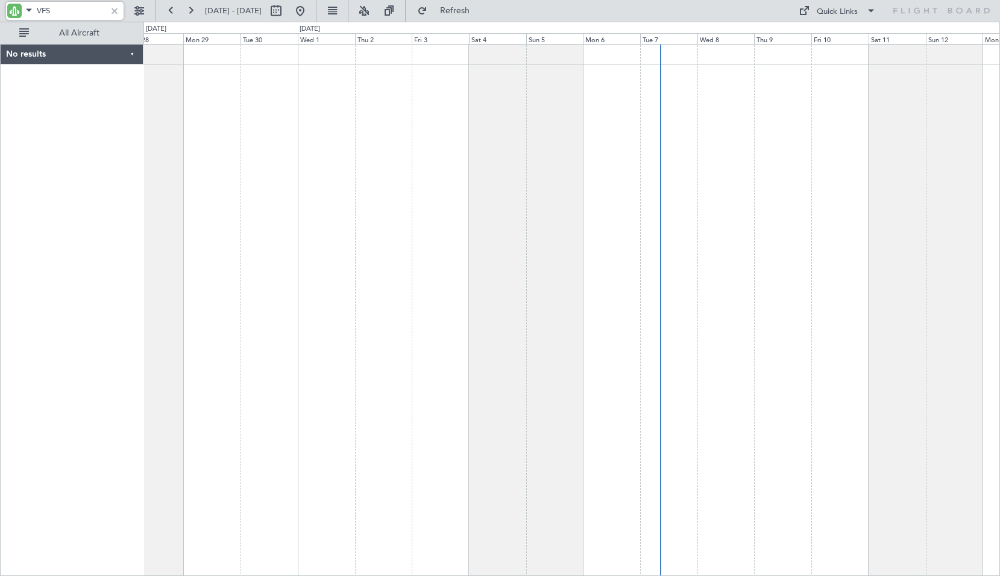
type input "0"
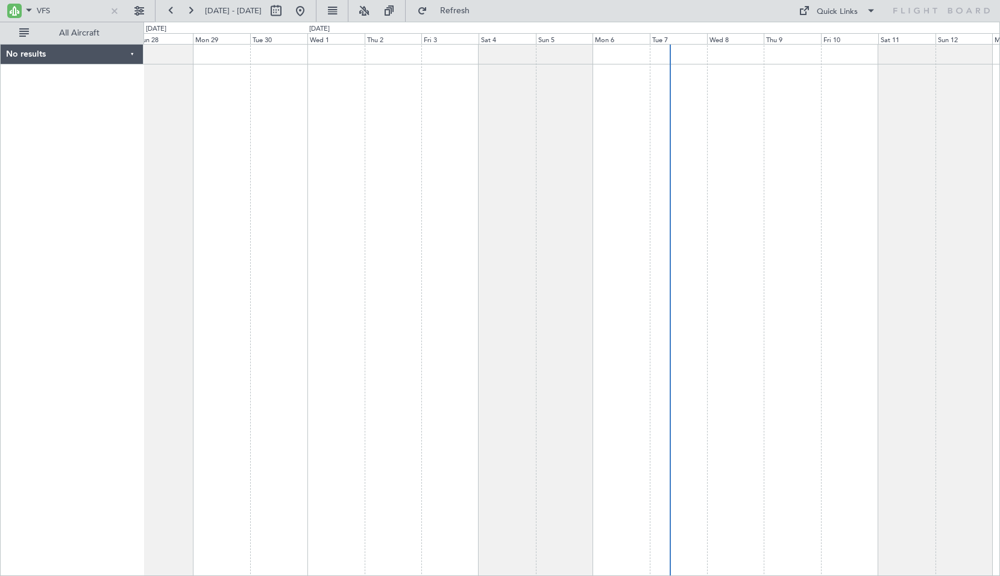
click at [872, 319] on div at bounding box center [571, 310] width 857 height 532
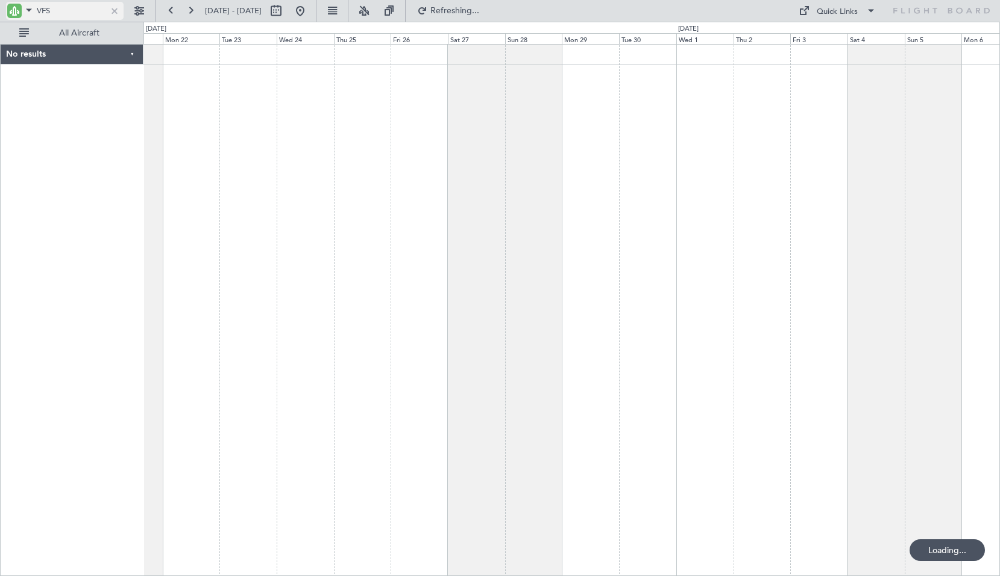
click at [63, 8] on input "VFS" at bounding box center [71, 11] width 69 height 18
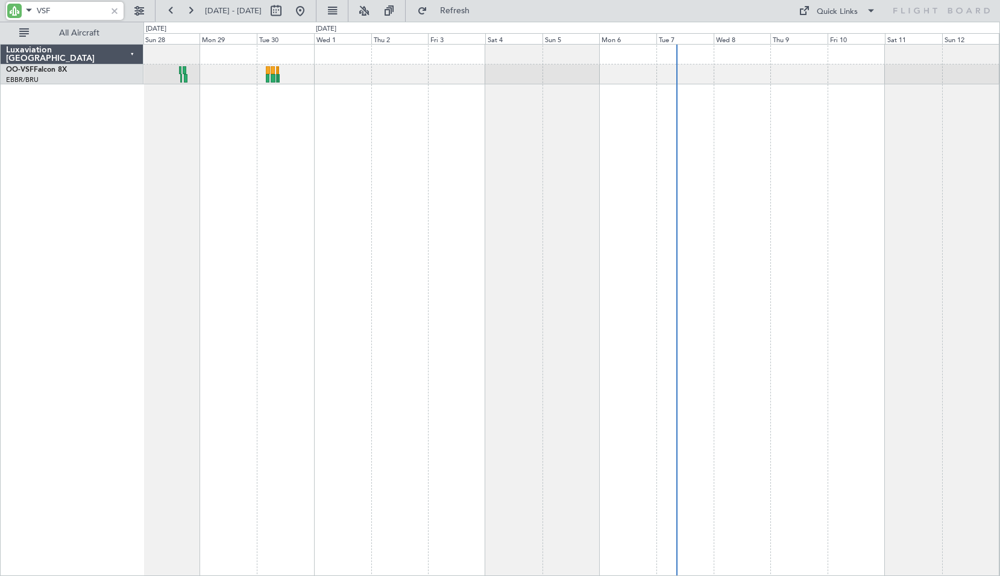
click at [430, 234] on div at bounding box center [571, 310] width 857 height 532
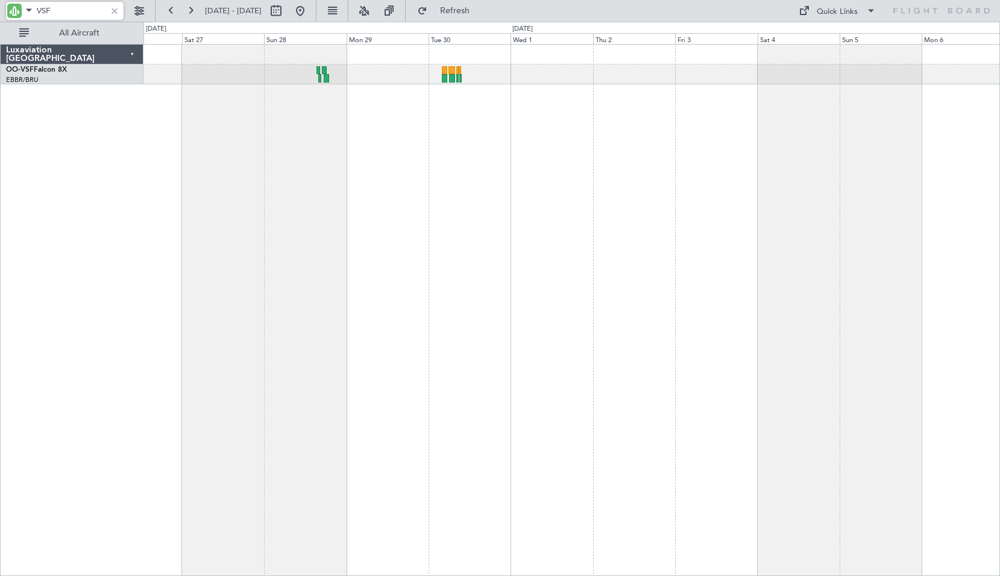
click at [446, 198] on div at bounding box center [571, 310] width 857 height 532
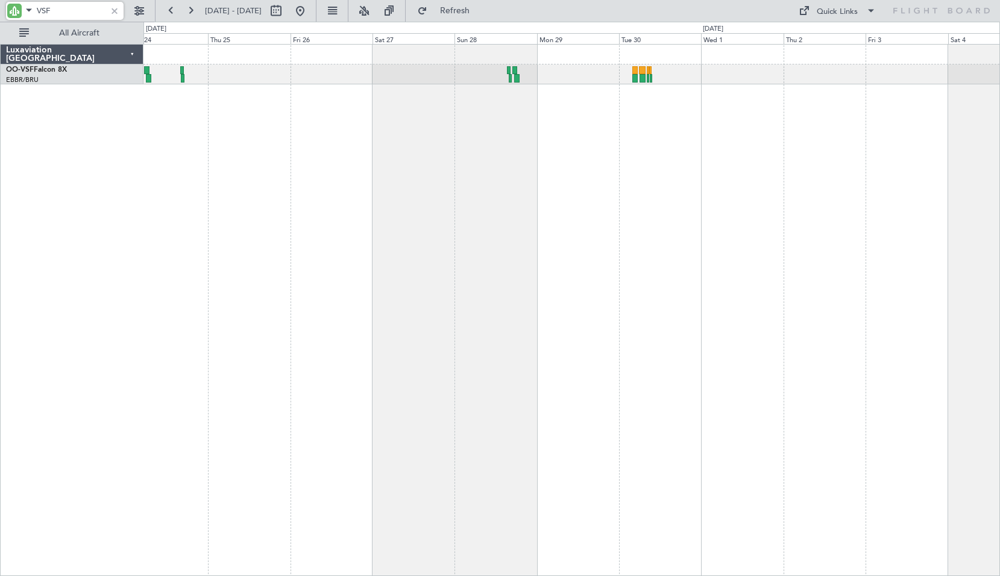
click at [583, 275] on div at bounding box center [571, 310] width 857 height 532
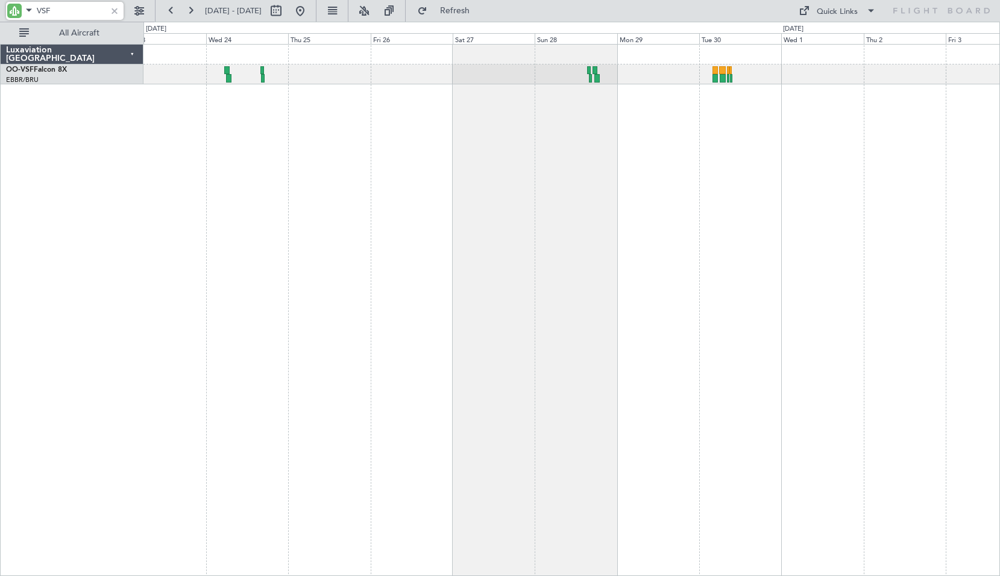
click at [790, 367] on div at bounding box center [571, 310] width 857 height 532
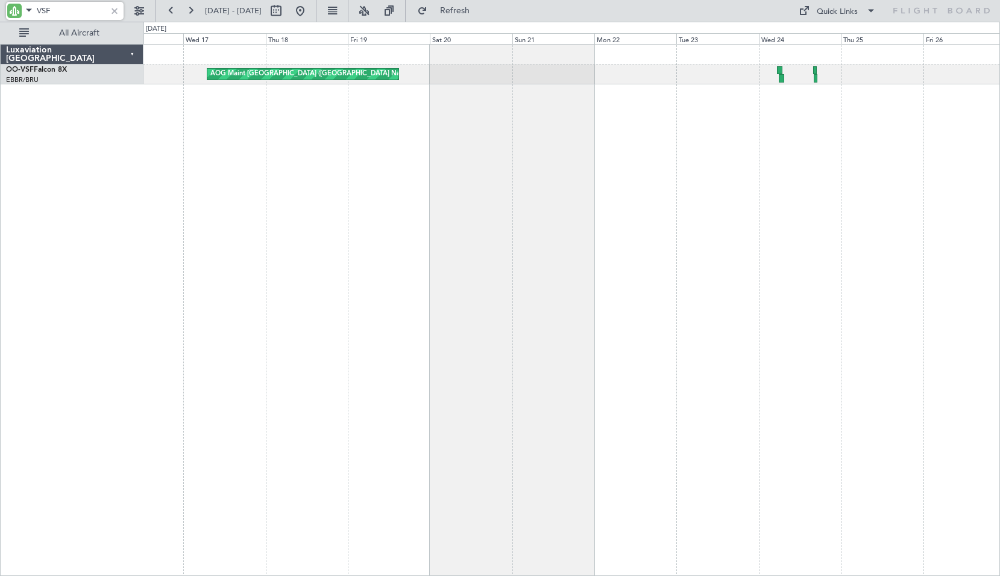
click at [567, 221] on div "AOG Maint Brussels (Brussels National)" at bounding box center [571, 310] width 857 height 532
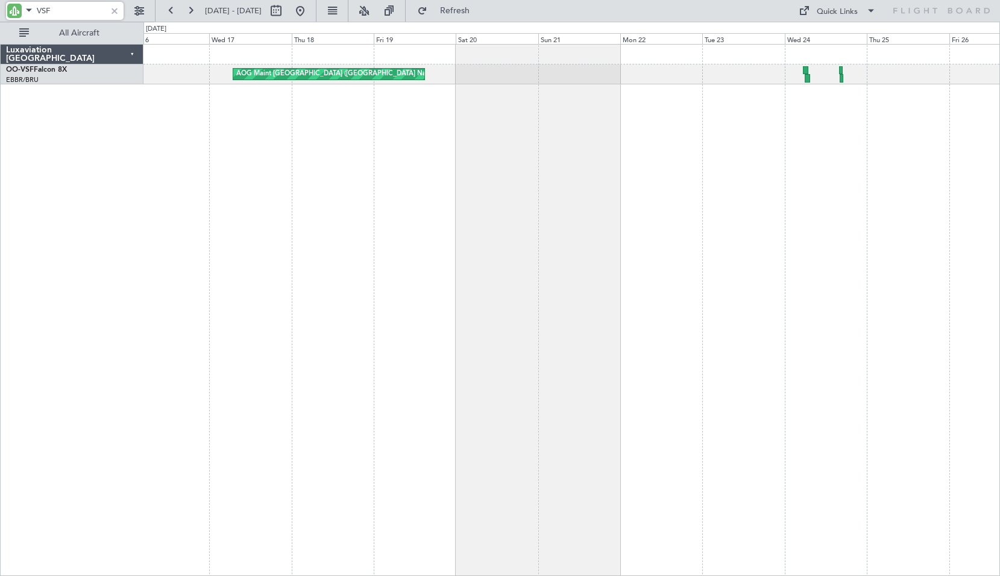
click at [565, 250] on div "AOG Maint Brussels (Brussels National)" at bounding box center [571, 310] width 857 height 532
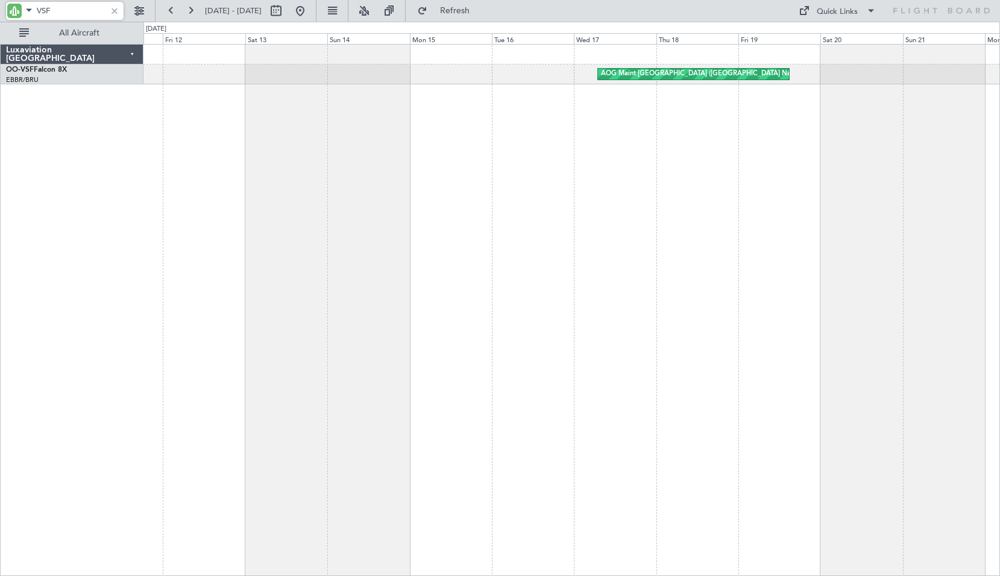
click at [544, 259] on div "AOG Maint Brussels (Brussels National)" at bounding box center [571, 310] width 857 height 532
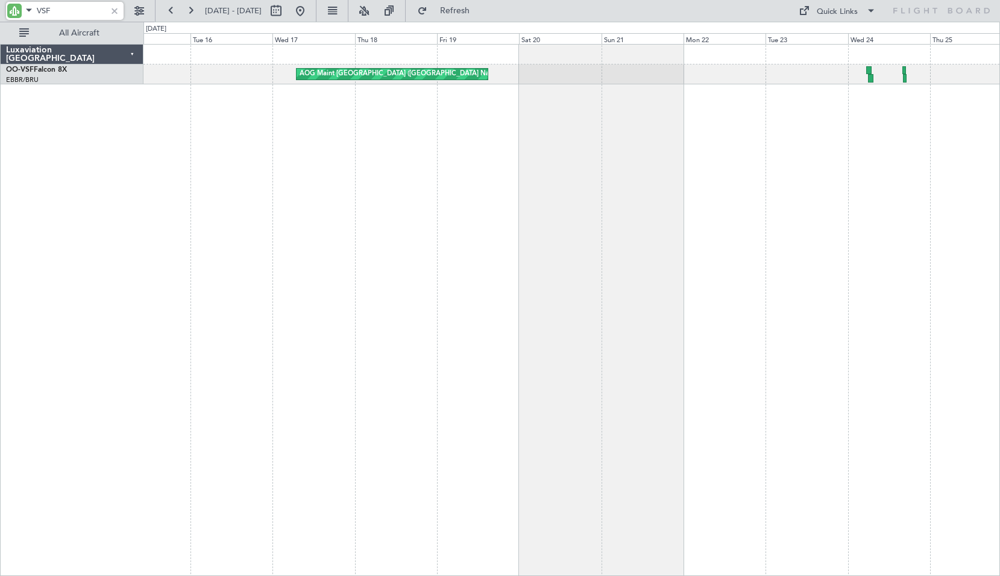
click at [245, 273] on div "AOG Maint Brussels (Brussels National)" at bounding box center [571, 310] width 857 height 532
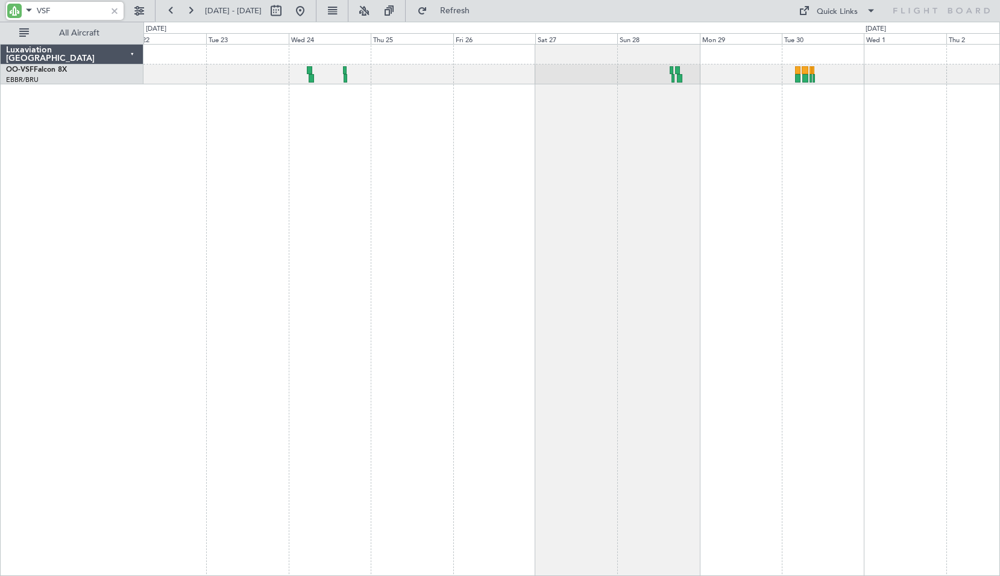
click at [350, 262] on div at bounding box center [571, 310] width 857 height 532
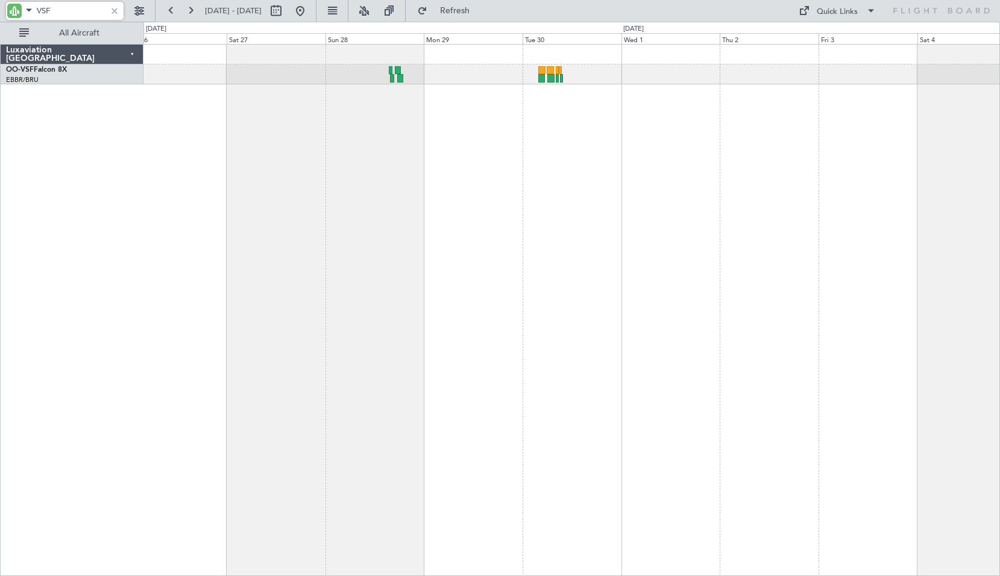
click at [755, 209] on div at bounding box center [571, 310] width 857 height 532
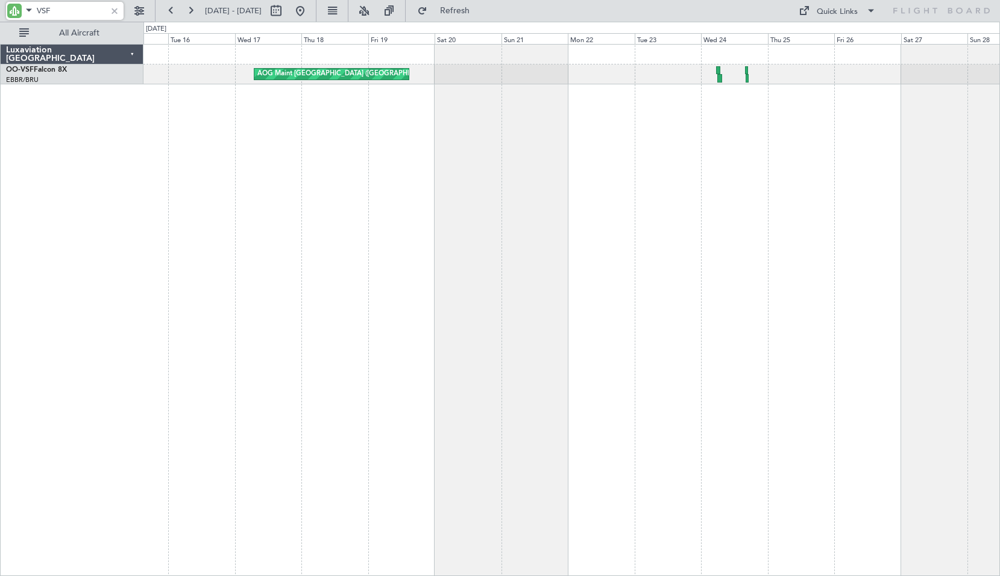
click at [623, 249] on div "AOG Maint Brussels (Brussels National)" at bounding box center [571, 310] width 857 height 532
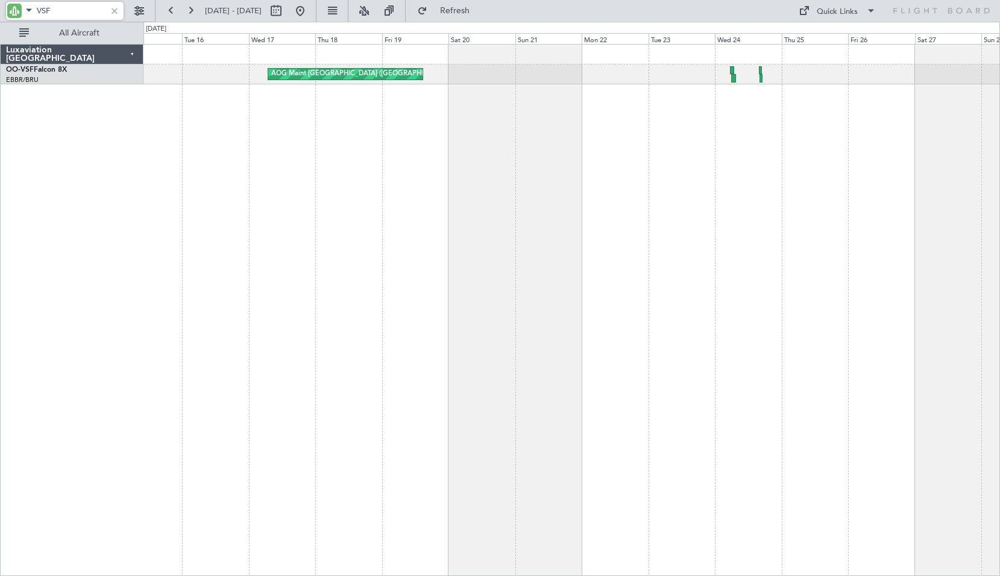
click at [570, 248] on div "AOG Maint Brussels (Brussels National)" at bounding box center [571, 310] width 857 height 532
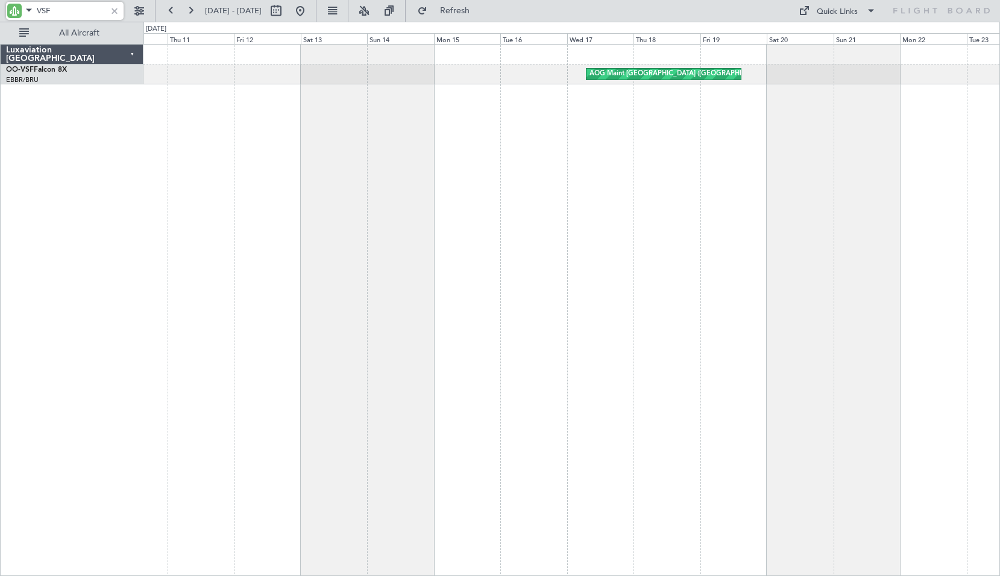
click at [579, 306] on div "AOG Maint Brussels (Brussels National)" at bounding box center [571, 310] width 857 height 532
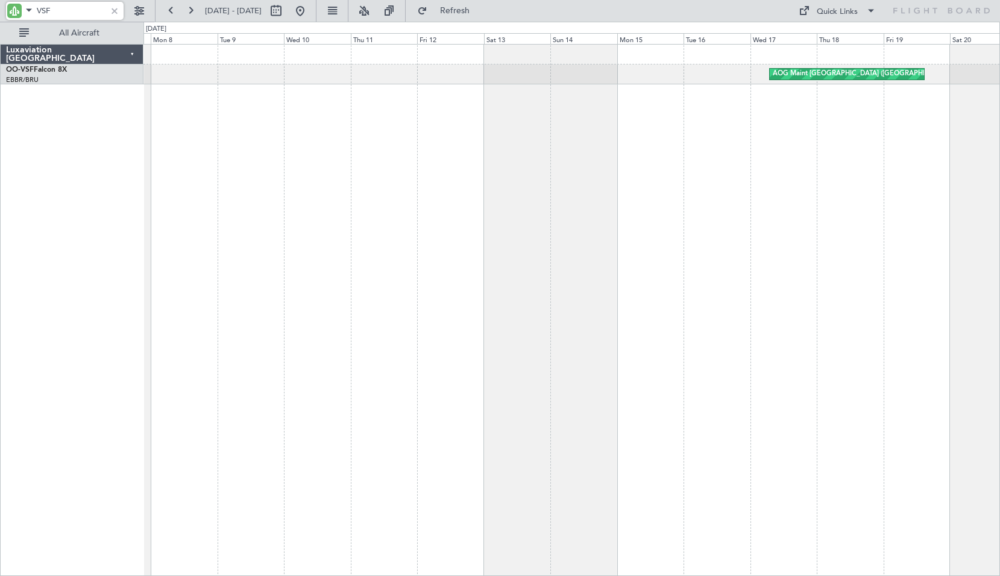
click at [669, 274] on div "AOG Maint Brussels (Brussels National)" at bounding box center [571, 310] width 857 height 532
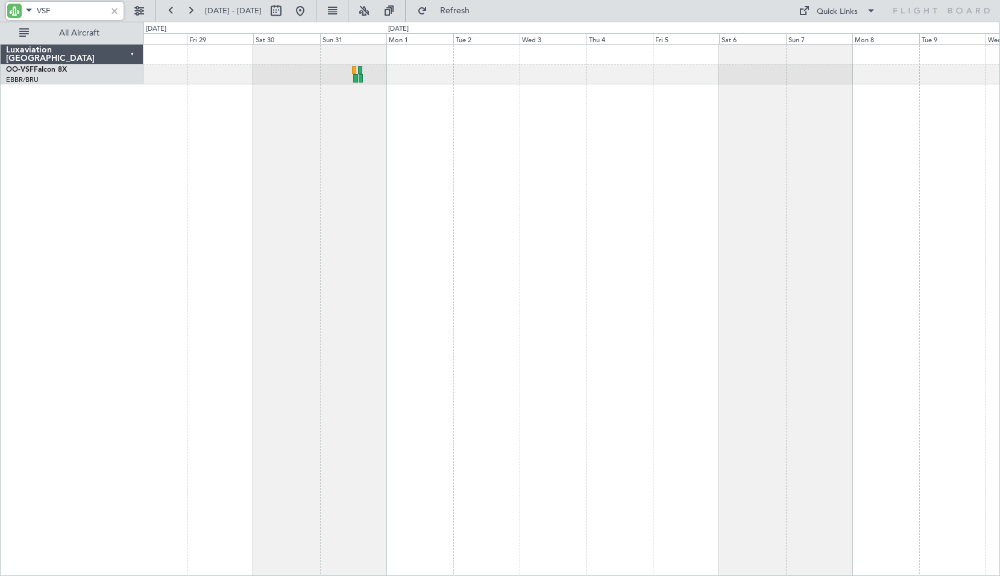
click at [685, 260] on div at bounding box center [571, 310] width 857 height 532
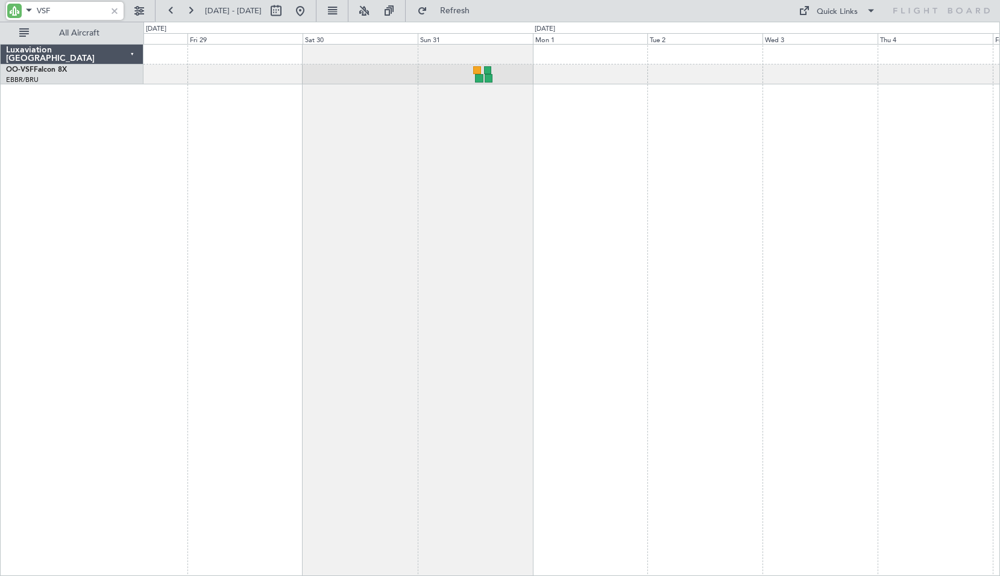
click at [842, 231] on div at bounding box center [571, 310] width 857 height 532
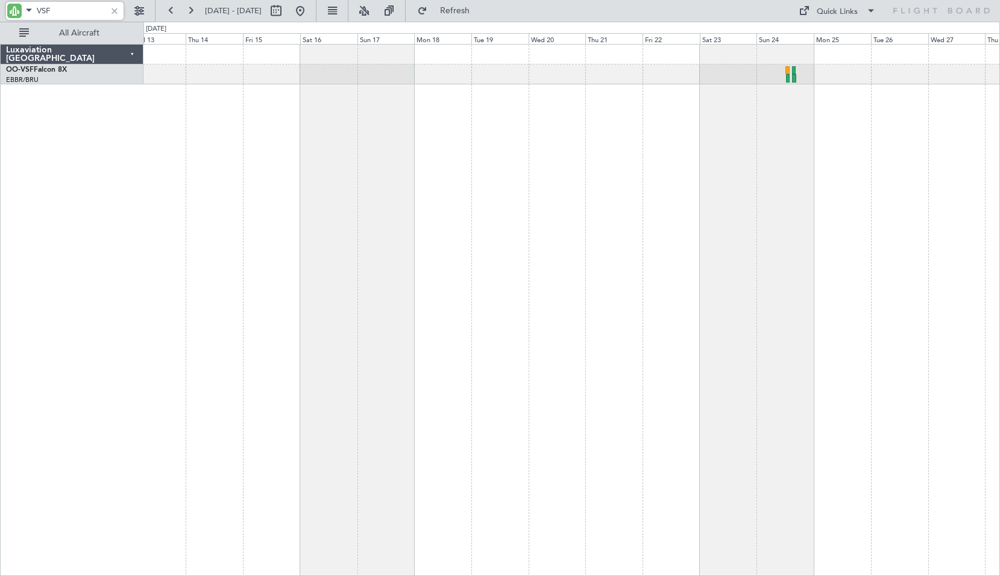
click at [880, 284] on div at bounding box center [571, 310] width 857 height 532
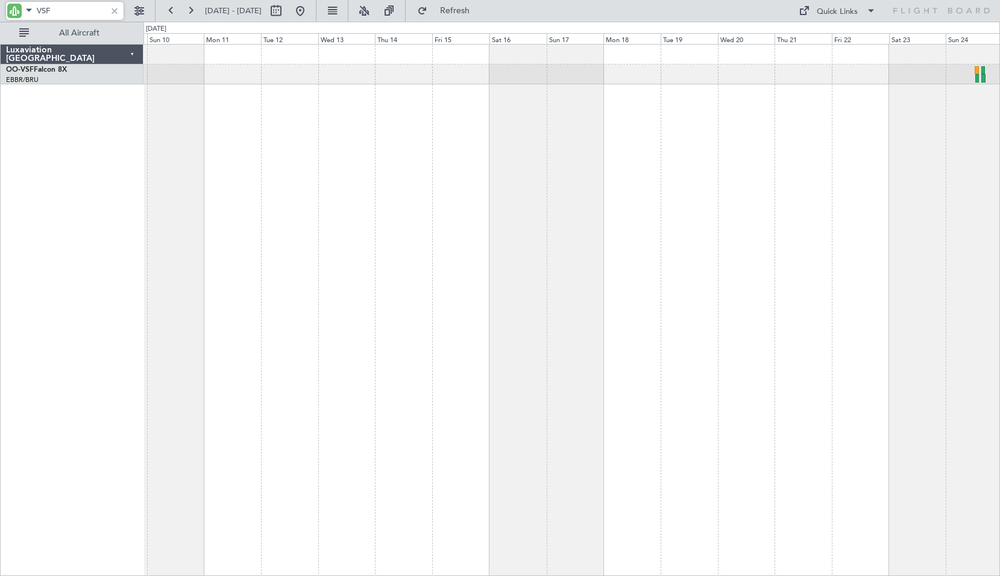
click at [843, 251] on div at bounding box center [571, 310] width 857 height 532
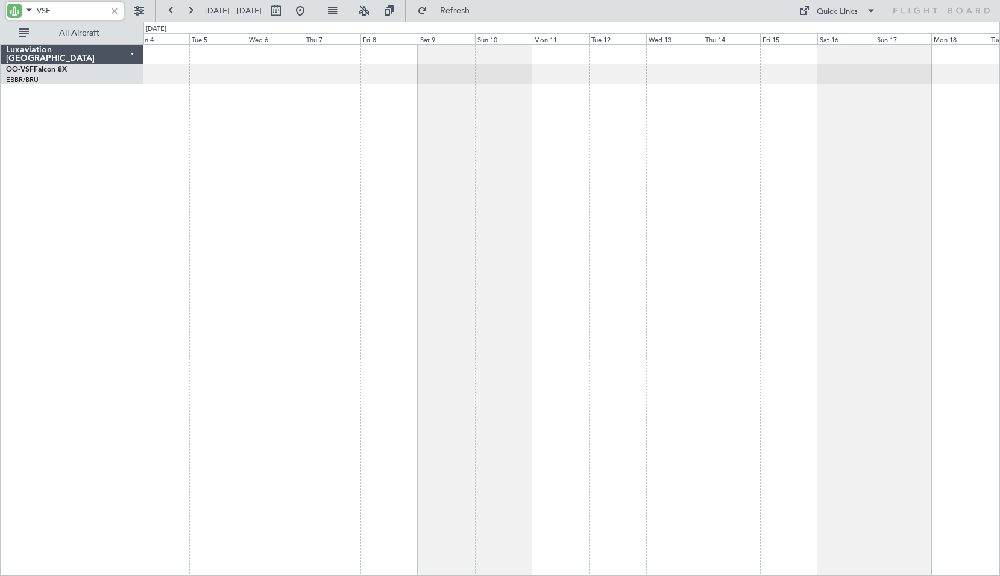
click at [862, 285] on div at bounding box center [571, 310] width 857 height 532
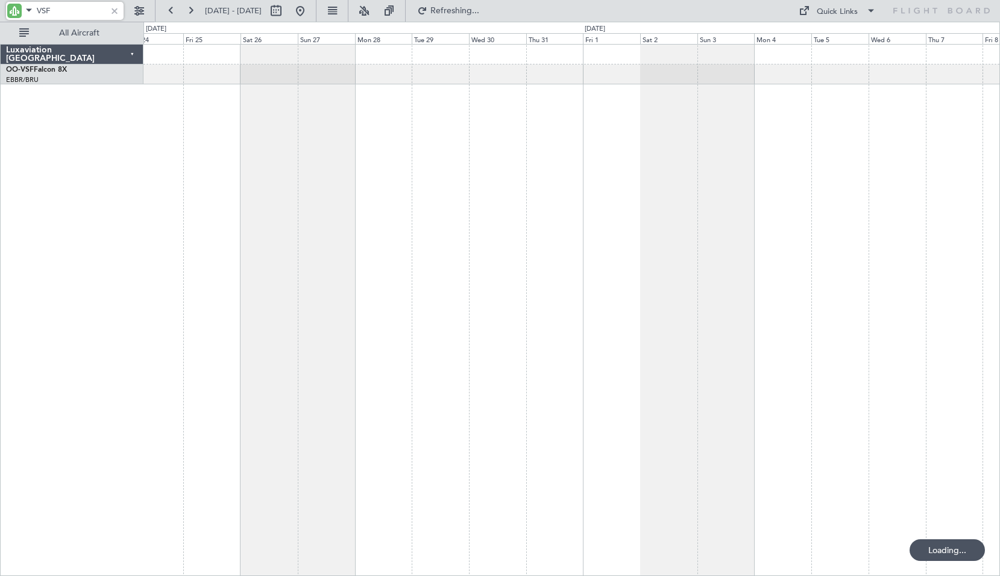
click at [805, 245] on div at bounding box center [571, 310] width 857 height 532
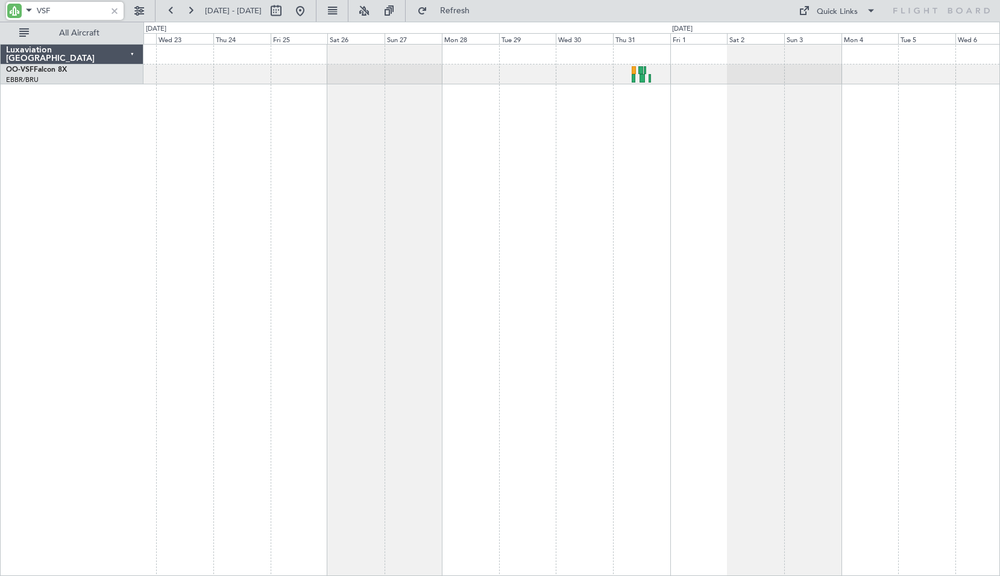
click at [562, 297] on div at bounding box center [571, 310] width 857 height 532
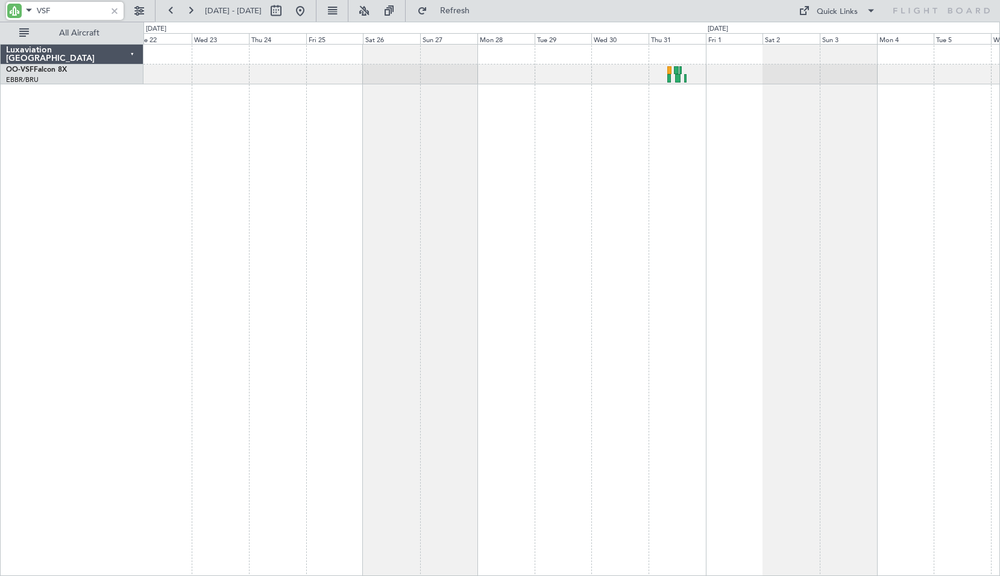
click at [644, 298] on div at bounding box center [571, 310] width 857 height 532
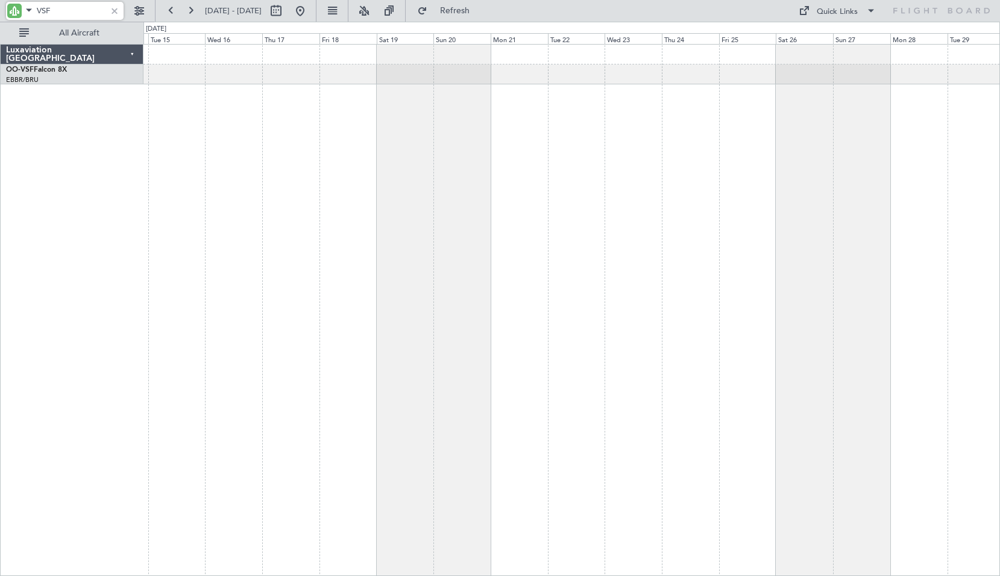
click at [497, 324] on div at bounding box center [571, 310] width 857 height 532
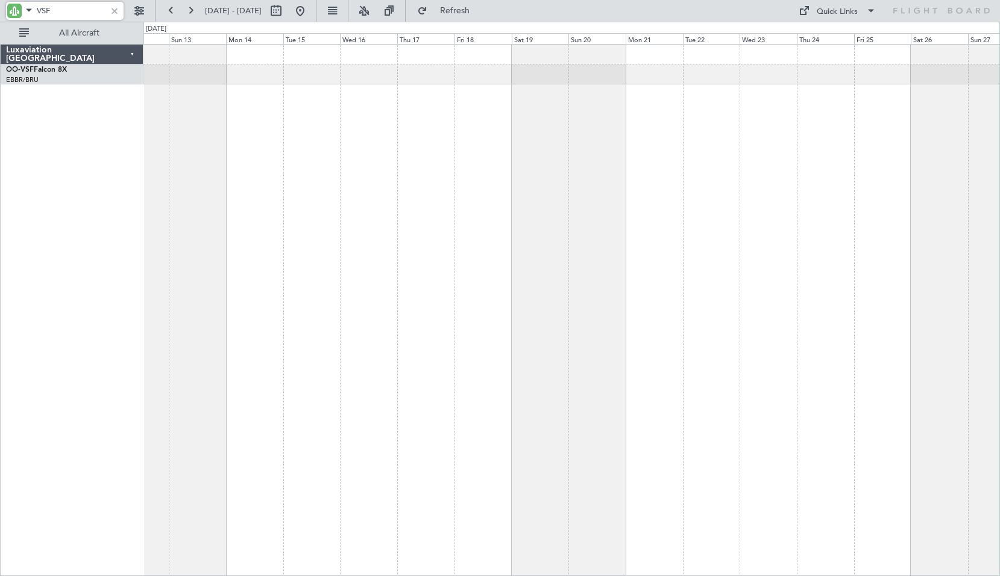
click at [515, 338] on div at bounding box center [571, 310] width 857 height 532
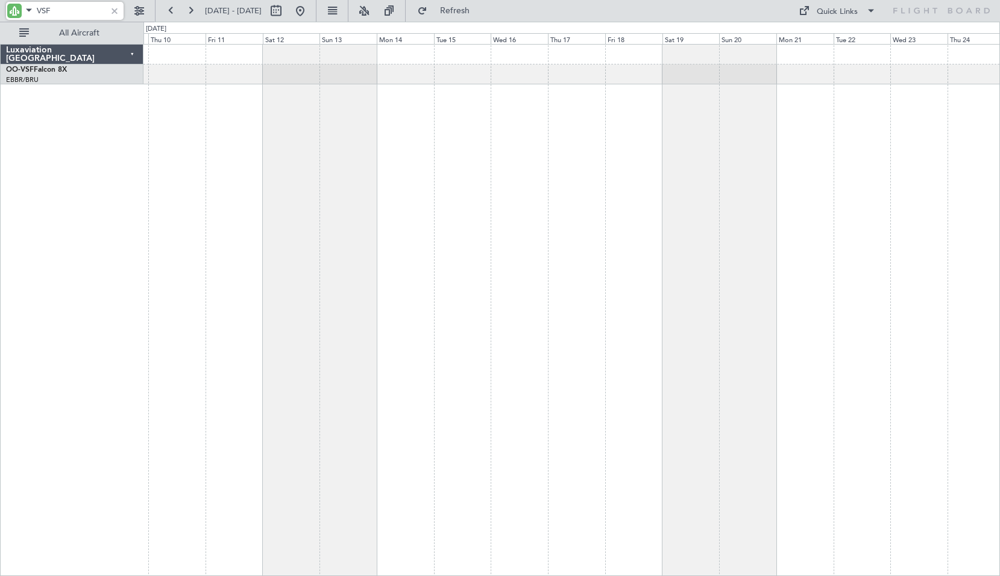
click at [592, 370] on div at bounding box center [571, 310] width 857 height 532
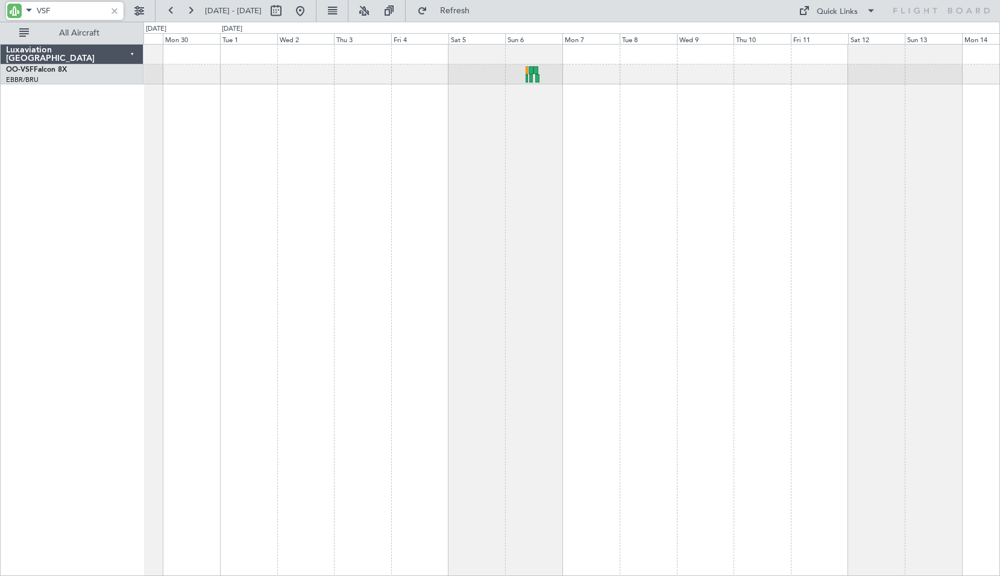
click at [699, 334] on div at bounding box center [571, 310] width 857 height 532
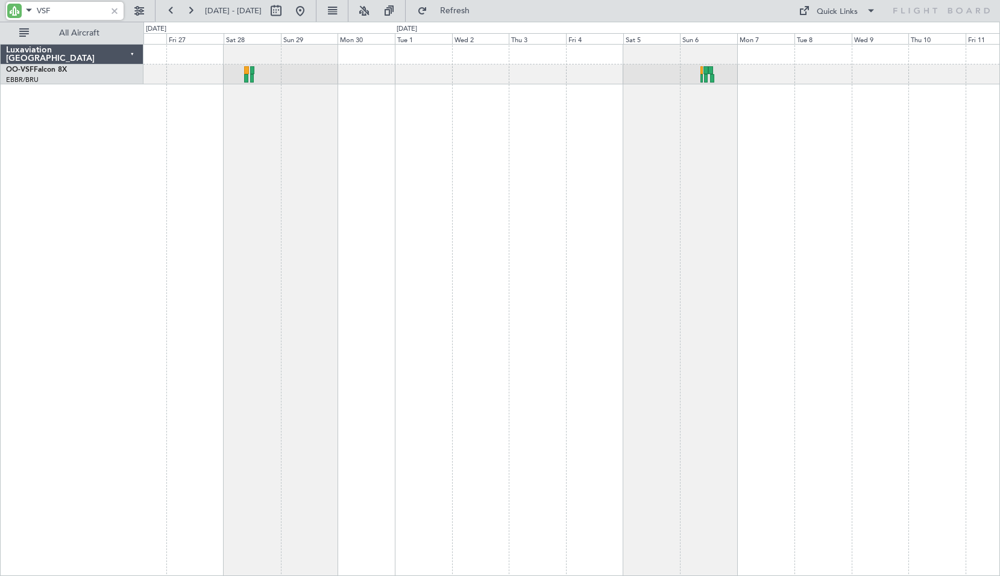
click at [511, 220] on div at bounding box center [571, 310] width 857 height 532
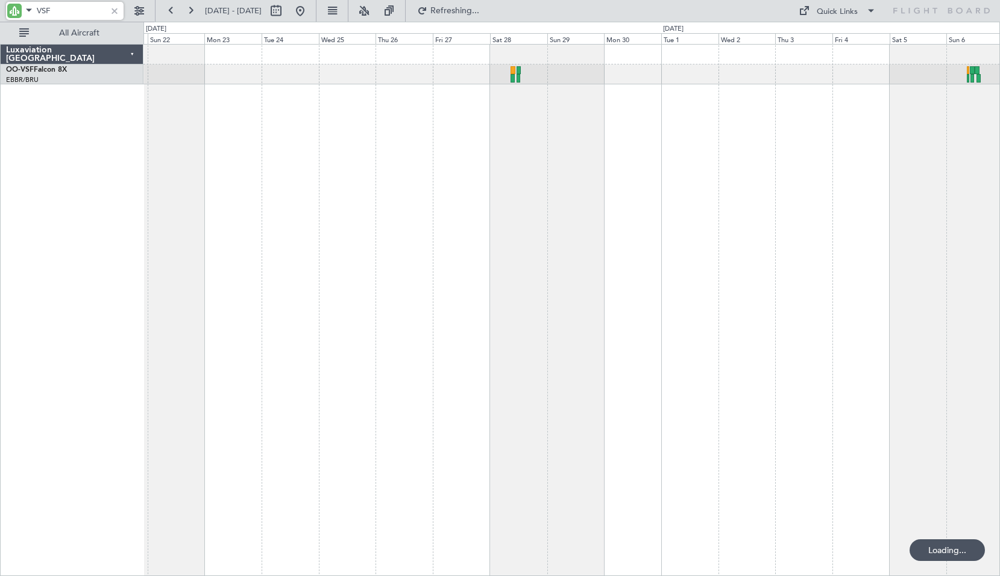
click at [523, 271] on div at bounding box center [571, 310] width 857 height 532
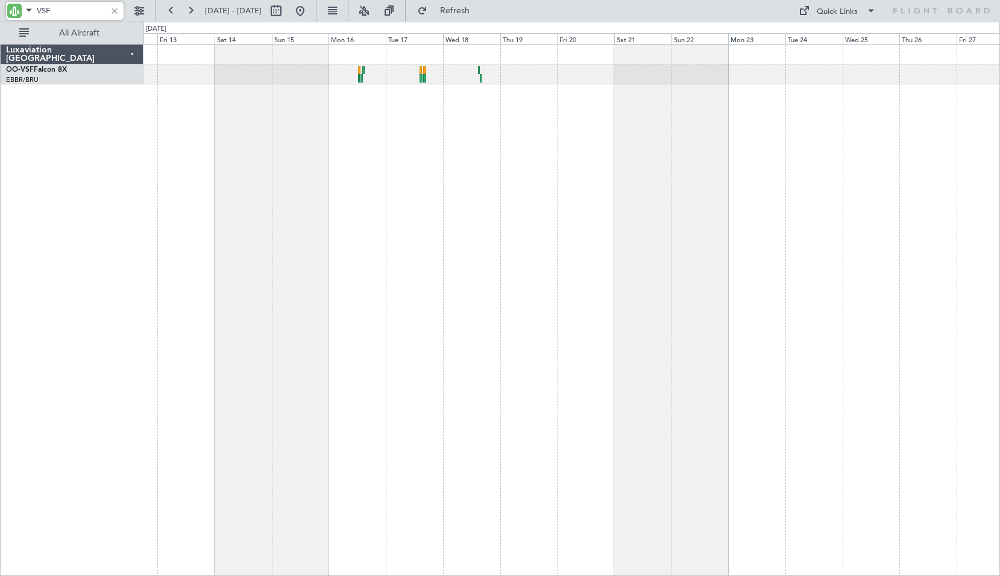
click at [840, 218] on div at bounding box center [571, 310] width 857 height 532
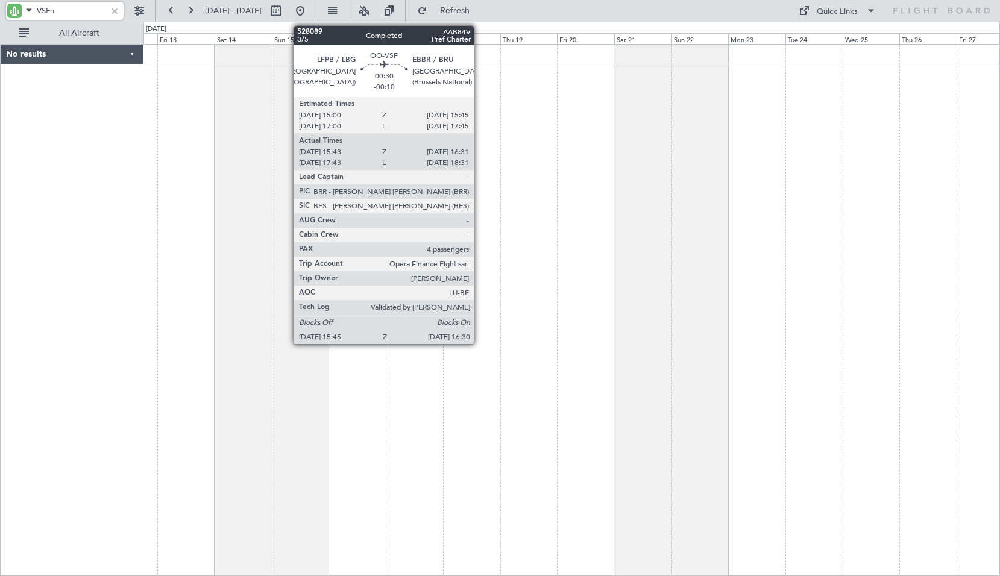
type input "VSFh"
click at [117, 10] on div at bounding box center [114, 10] width 13 height 13
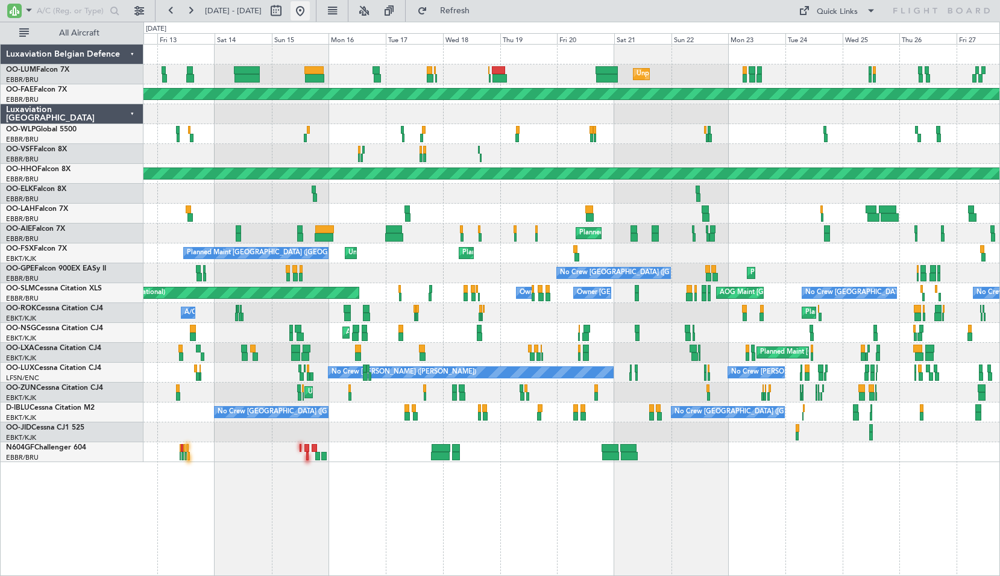
click at [310, 11] on button at bounding box center [300, 10] width 19 height 19
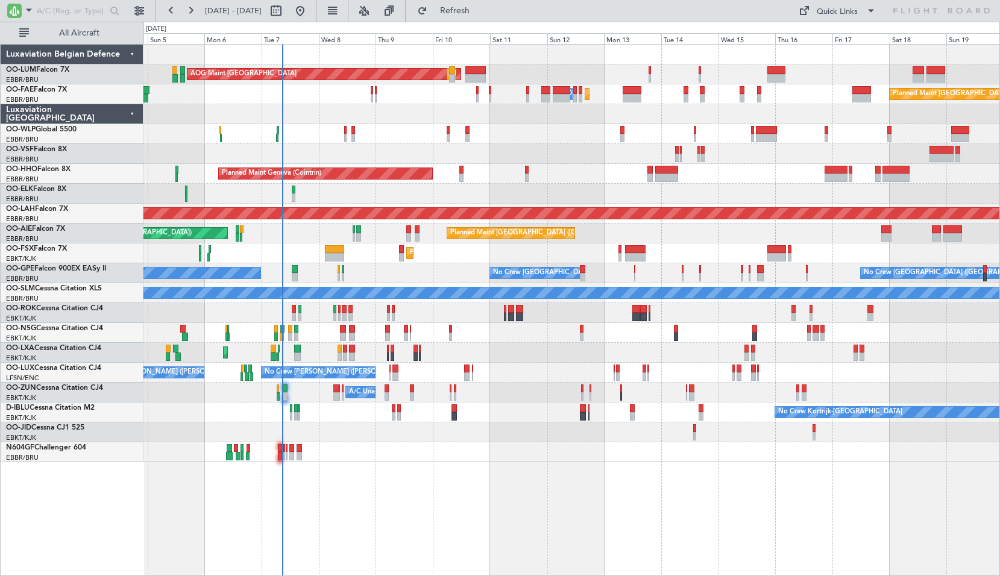
click at [514, 218] on div "AOG Maint Sibiu Planned Maint Brussels (Brussels National) Planned Maint Brusse…" at bounding box center [571, 254] width 856 height 418
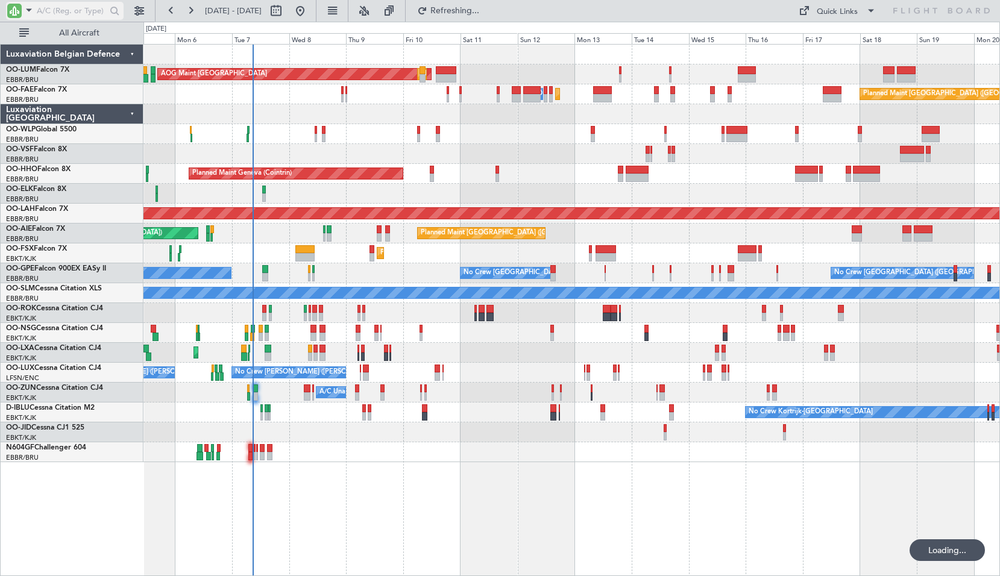
click at [57, 5] on input "text" at bounding box center [71, 11] width 69 height 18
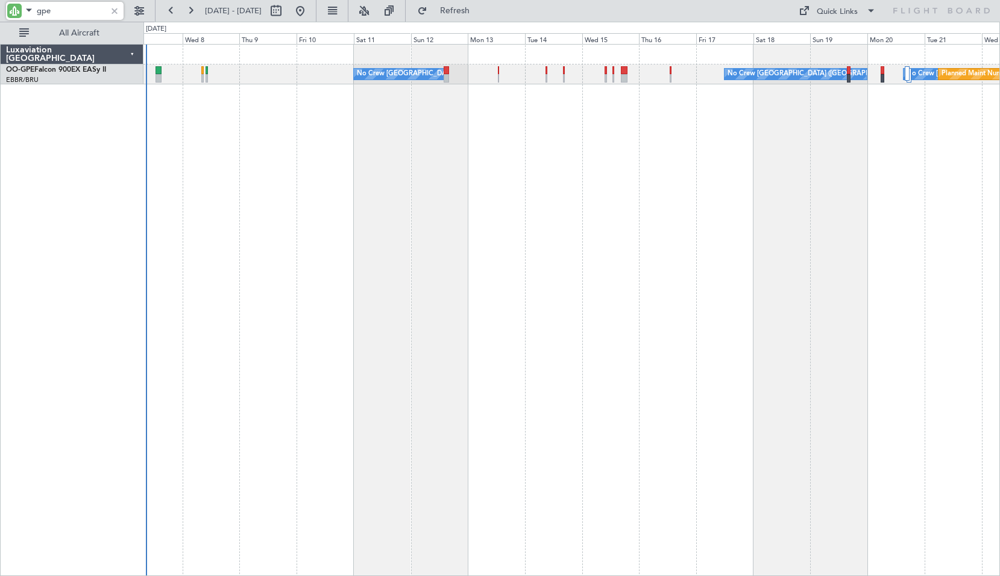
click at [649, 278] on div "No Crew Brussels (Brussels National) No Crew Brussels (Brussels National) No Cr…" at bounding box center [571, 310] width 857 height 532
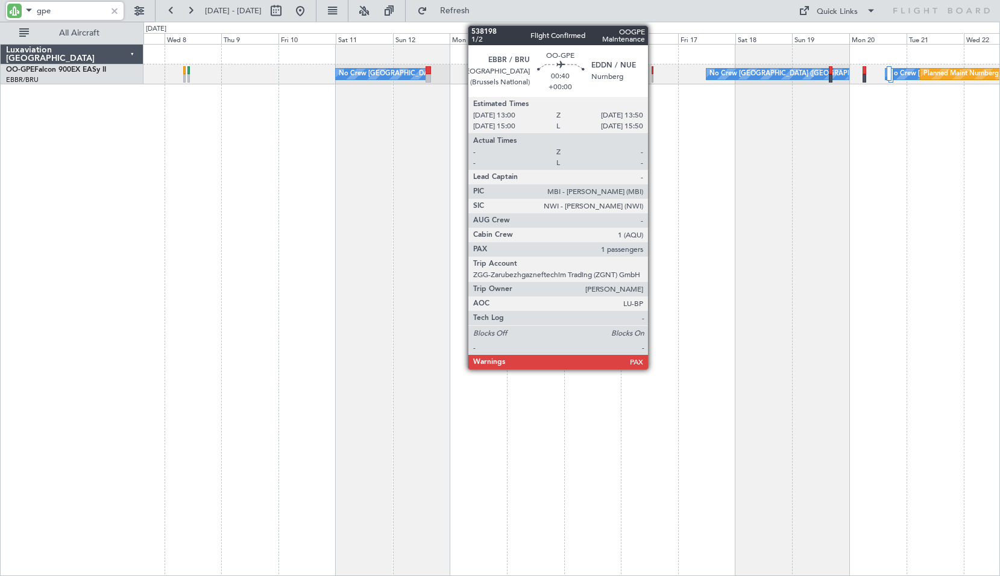
click at [653, 79] on div at bounding box center [653, 78] width 2 height 8
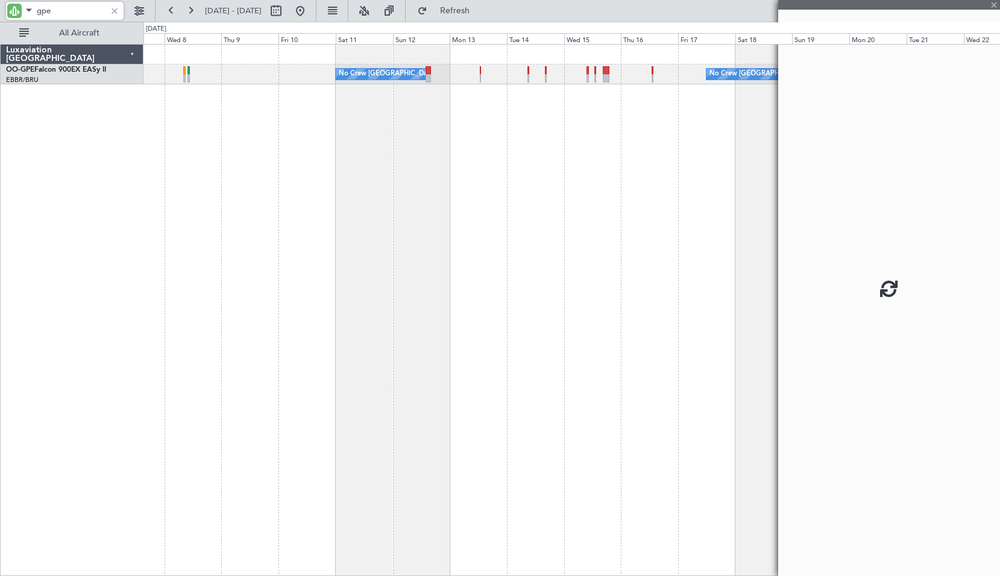
click at [638, 206] on div "No Crew Brussels (Brussels National) No Crew Brussels (Brussels National) No Cr…" at bounding box center [571, 310] width 857 height 532
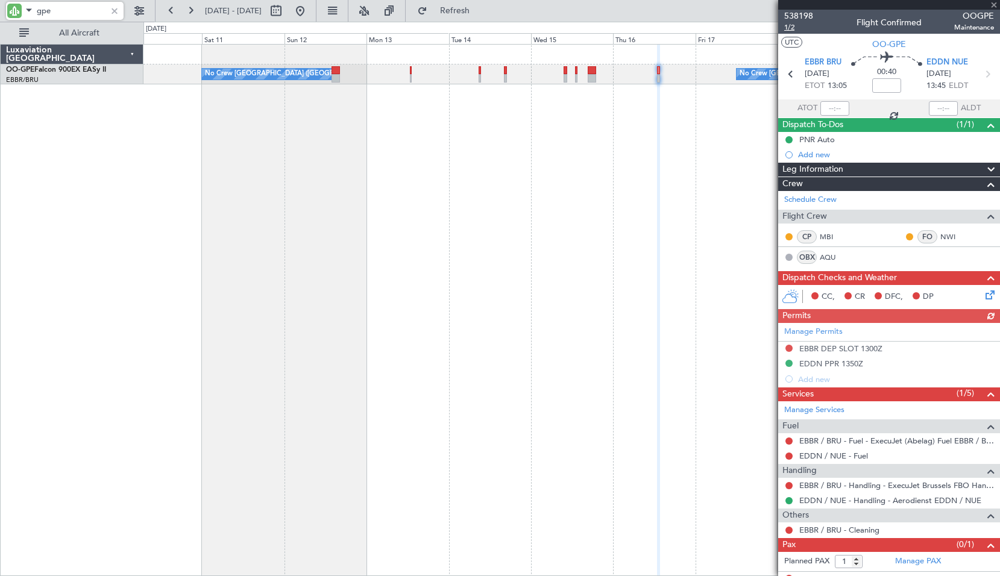
type input "gpe"
click at [792, 28] on span "1/2" at bounding box center [798, 27] width 29 height 10
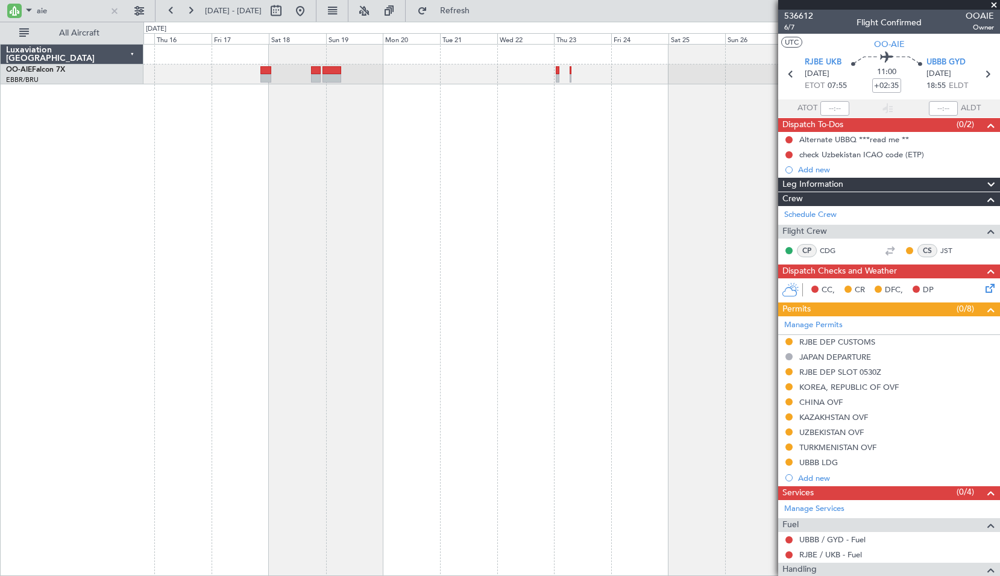
scroll to position [158, 0]
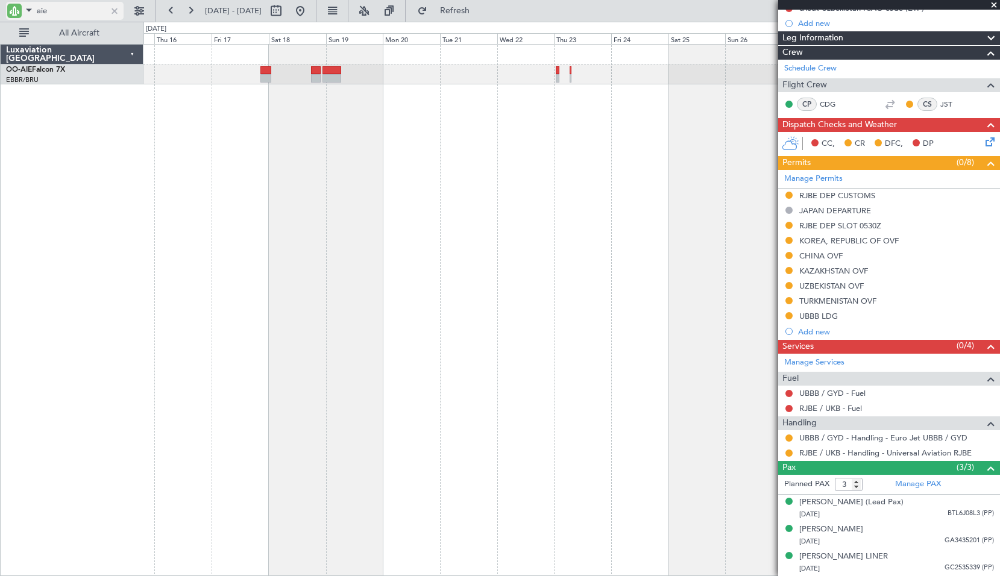
click at [112, 6] on div at bounding box center [114, 10] width 13 height 13
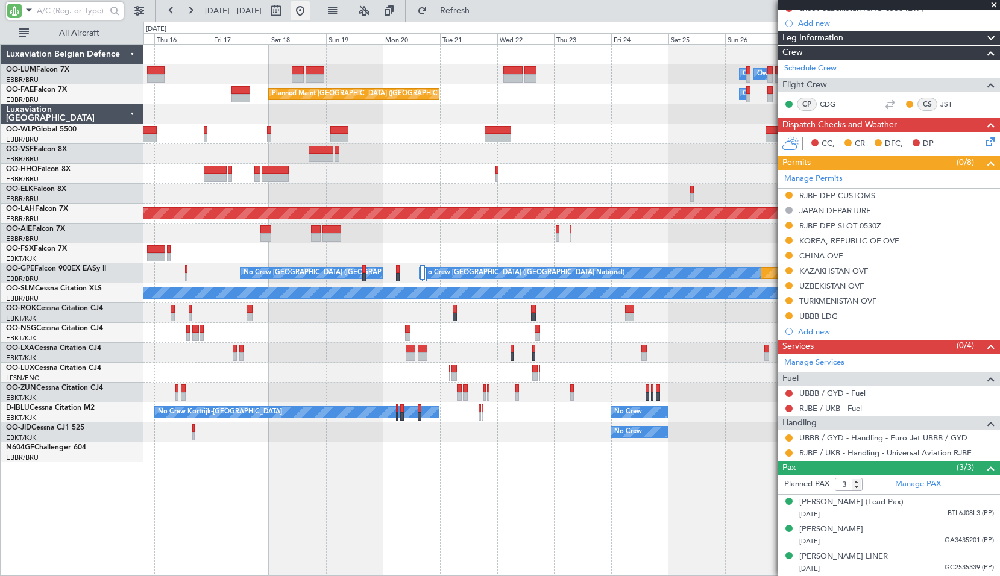
click at [310, 17] on button at bounding box center [300, 10] width 19 height 19
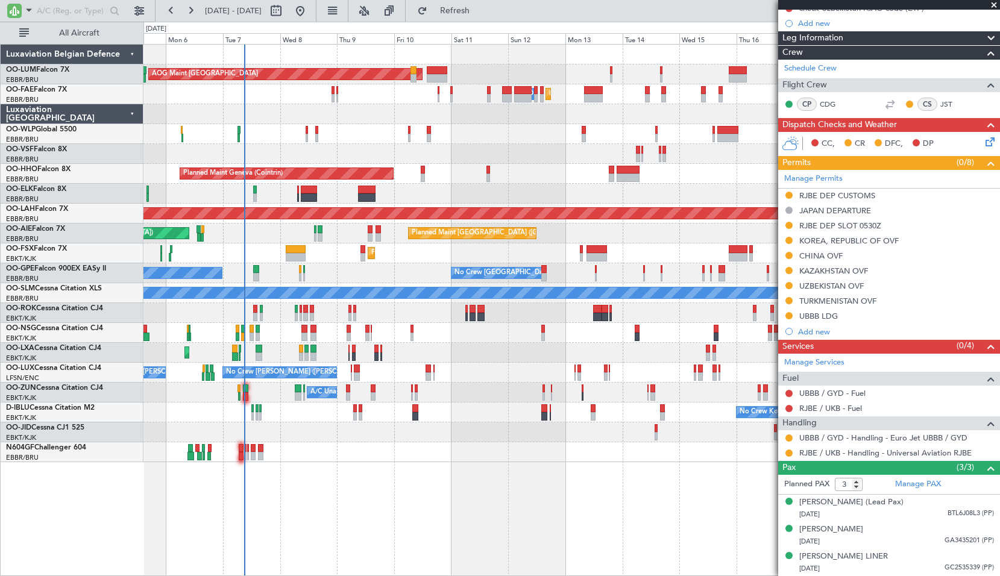
click at [74, 245] on div "OO-FSX Falcon 7X" at bounding box center [74, 249] width 137 height 11
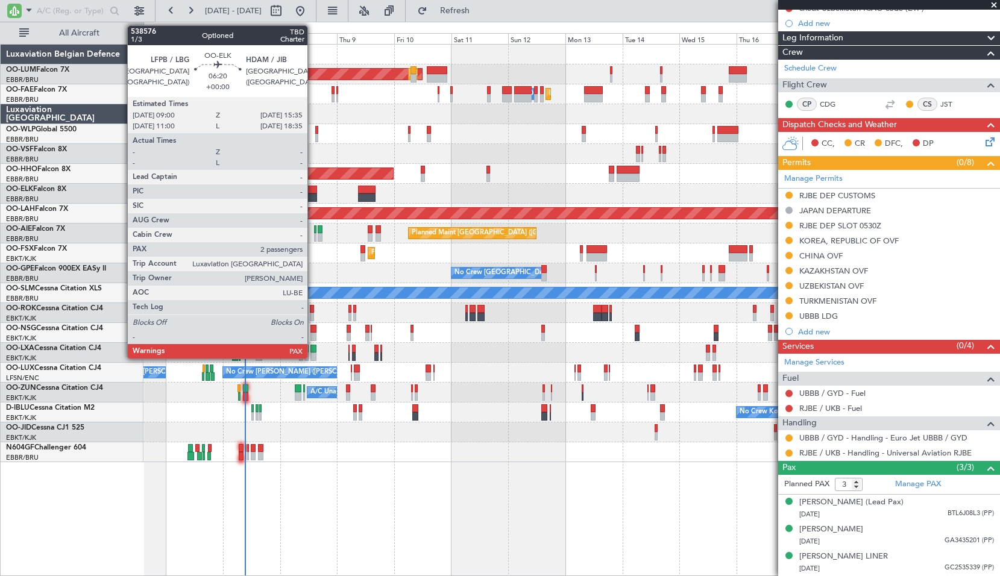
click at [313, 186] on div at bounding box center [309, 190] width 16 height 8
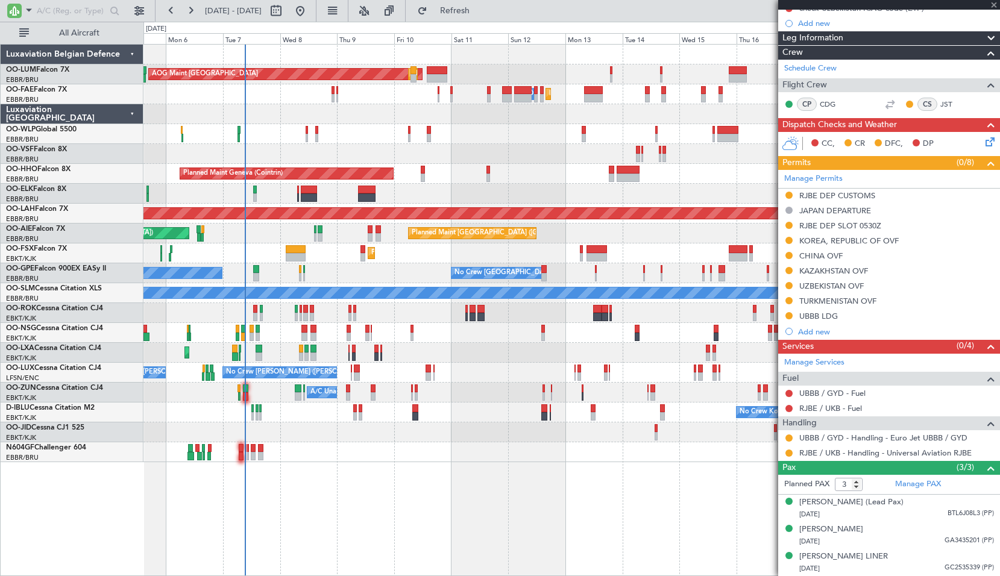
click at [330, 195] on div at bounding box center [571, 194] width 856 height 20
type input "2"
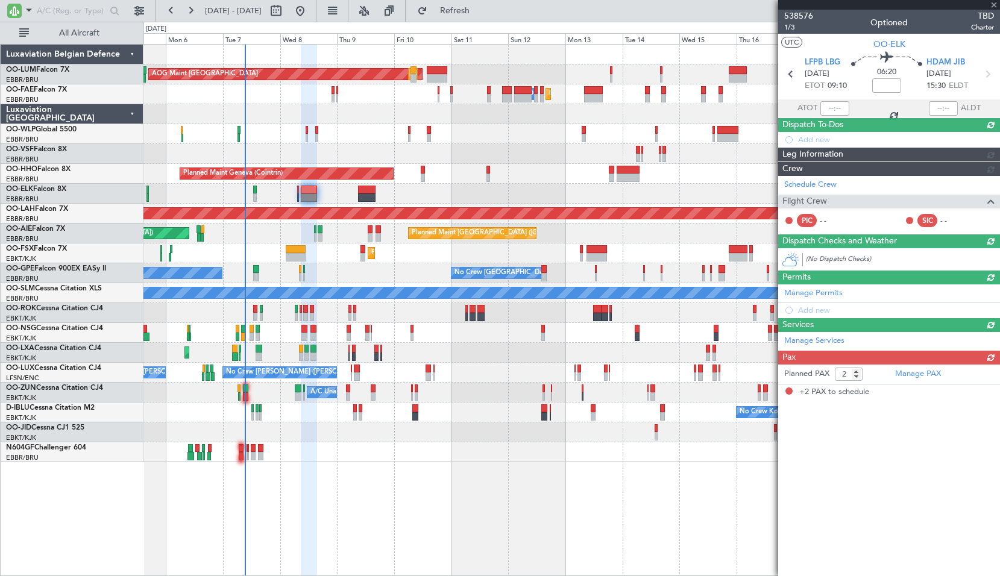
scroll to position [0, 0]
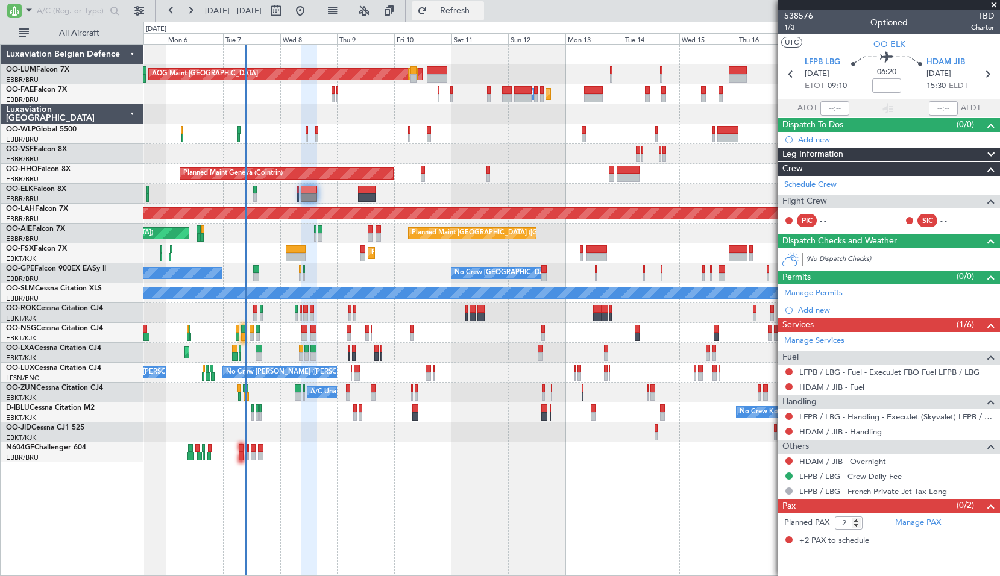
click at [480, 7] on span "Refresh" at bounding box center [455, 11] width 51 height 8
